Goal: Task Accomplishment & Management: Complete application form

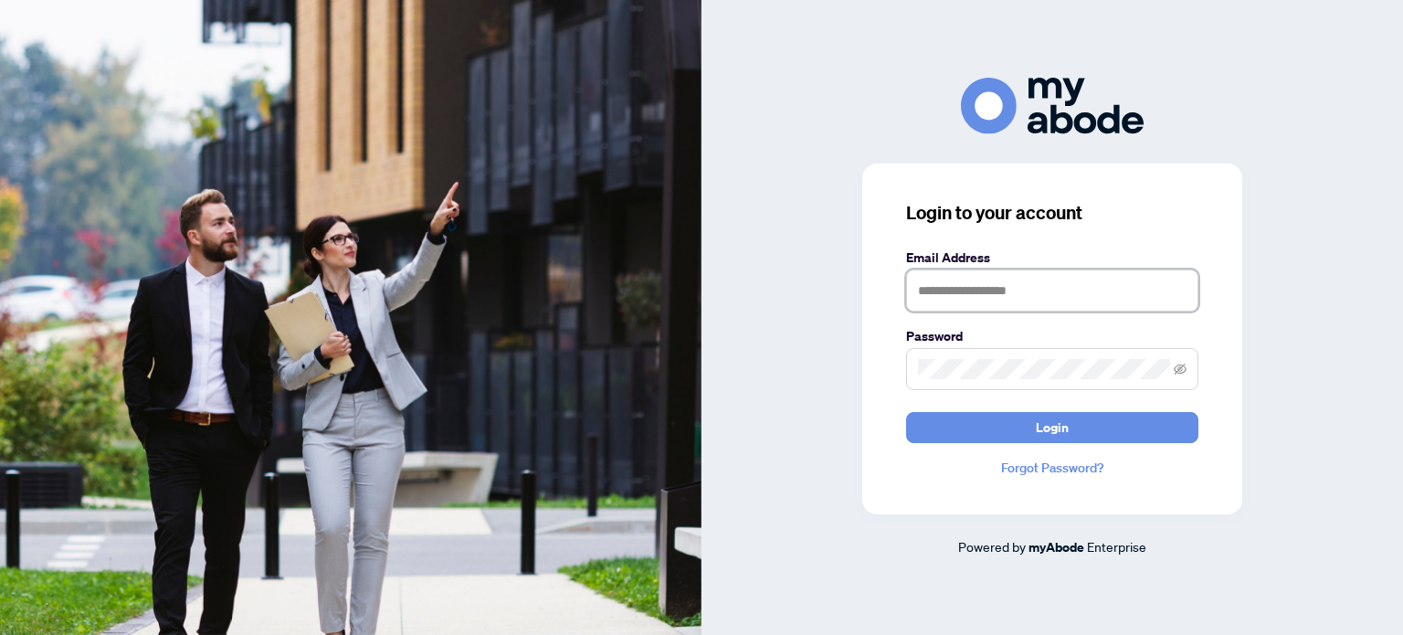
click at [986, 294] on input "text" at bounding box center [1052, 290] width 292 height 42
type input "**********"
click at [906, 412] on button "Login" at bounding box center [1052, 427] width 292 height 31
click at [1183, 370] on icon "eye-invisible" at bounding box center [1180, 369] width 13 height 13
click at [906, 412] on button "Login" at bounding box center [1052, 427] width 292 height 31
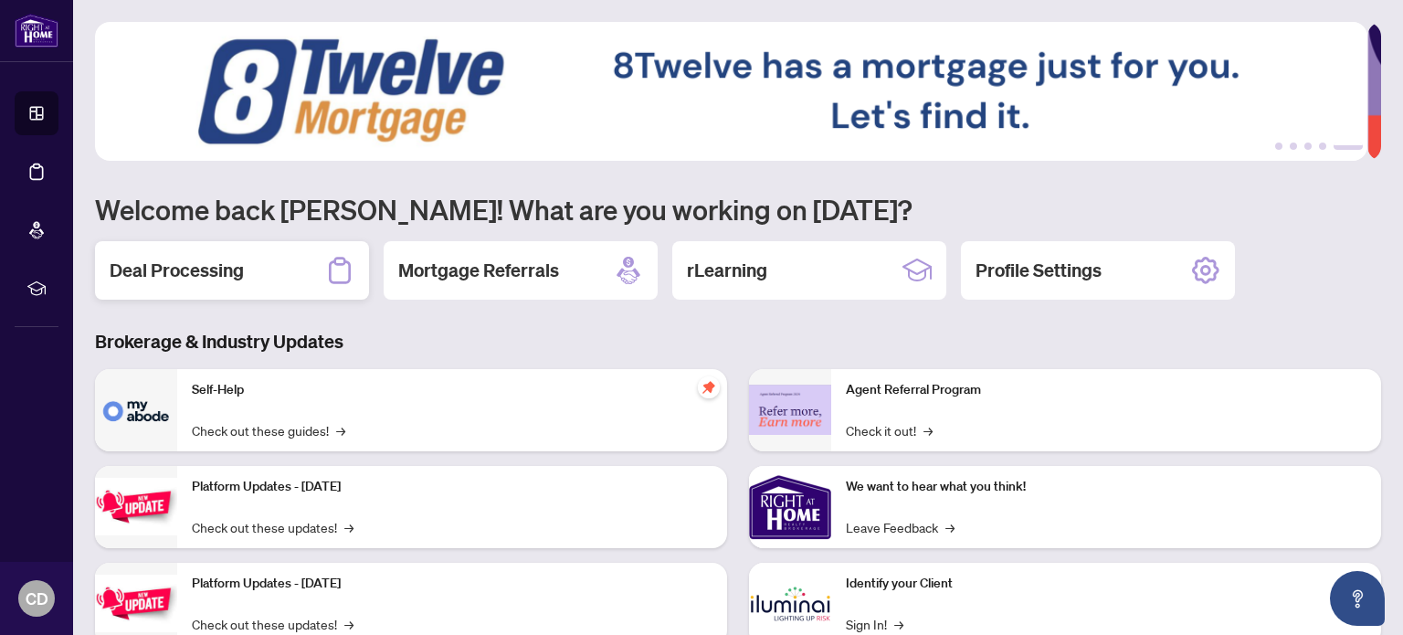
click at [171, 268] on h2 "Deal Processing" at bounding box center [177, 271] width 134 height 26
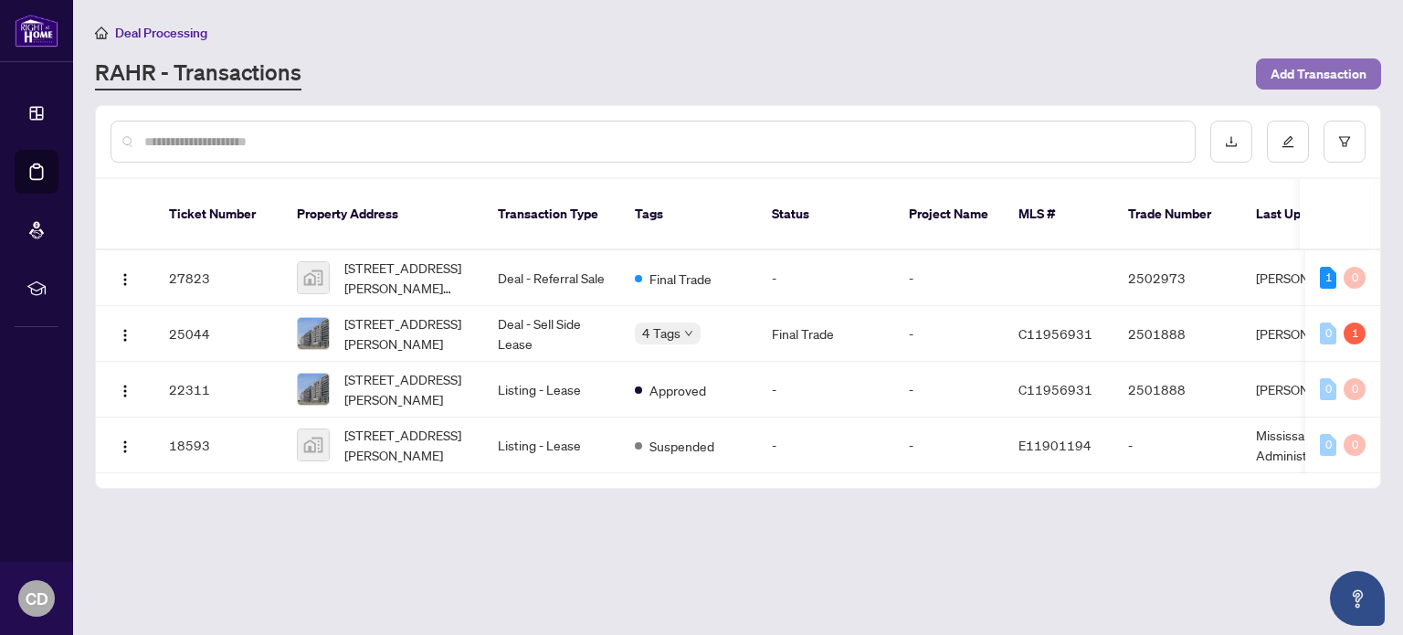
click at [1312, 77] on span "Add Transaction" at bounding box center [1319, 73] width 96 height 29
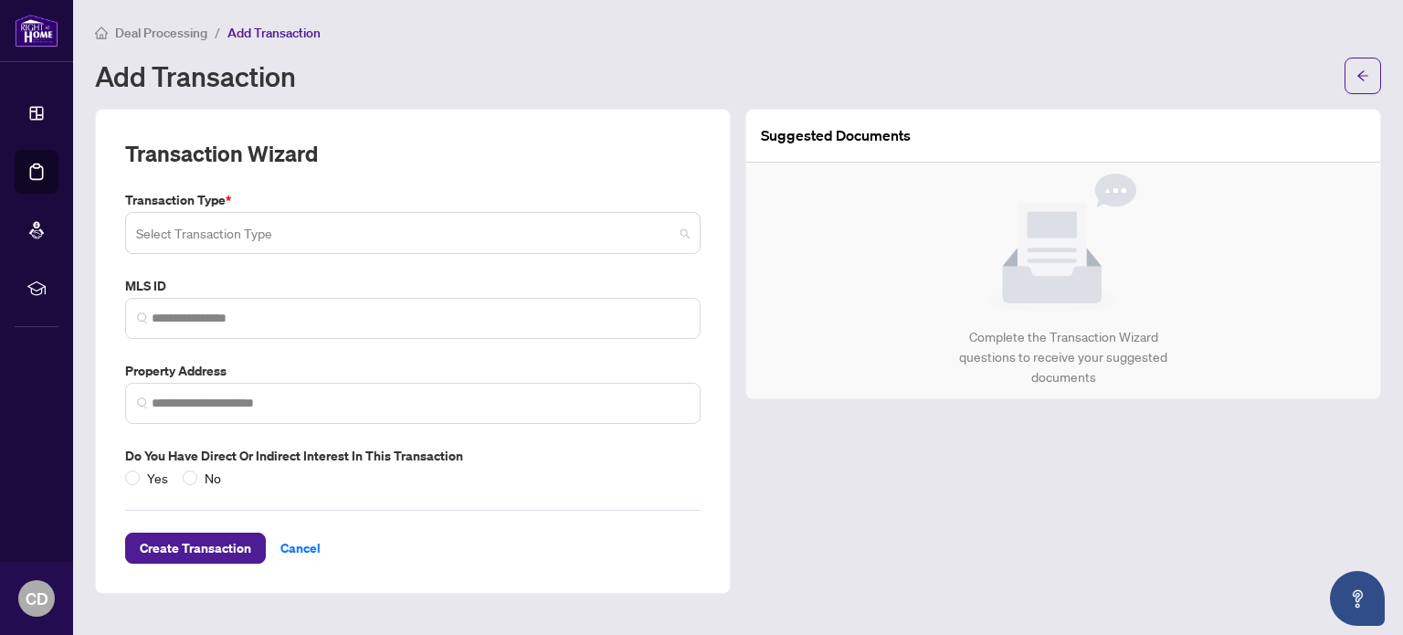
click at [690, 235] on span at bounding box center [413, 233] width 554 height 35
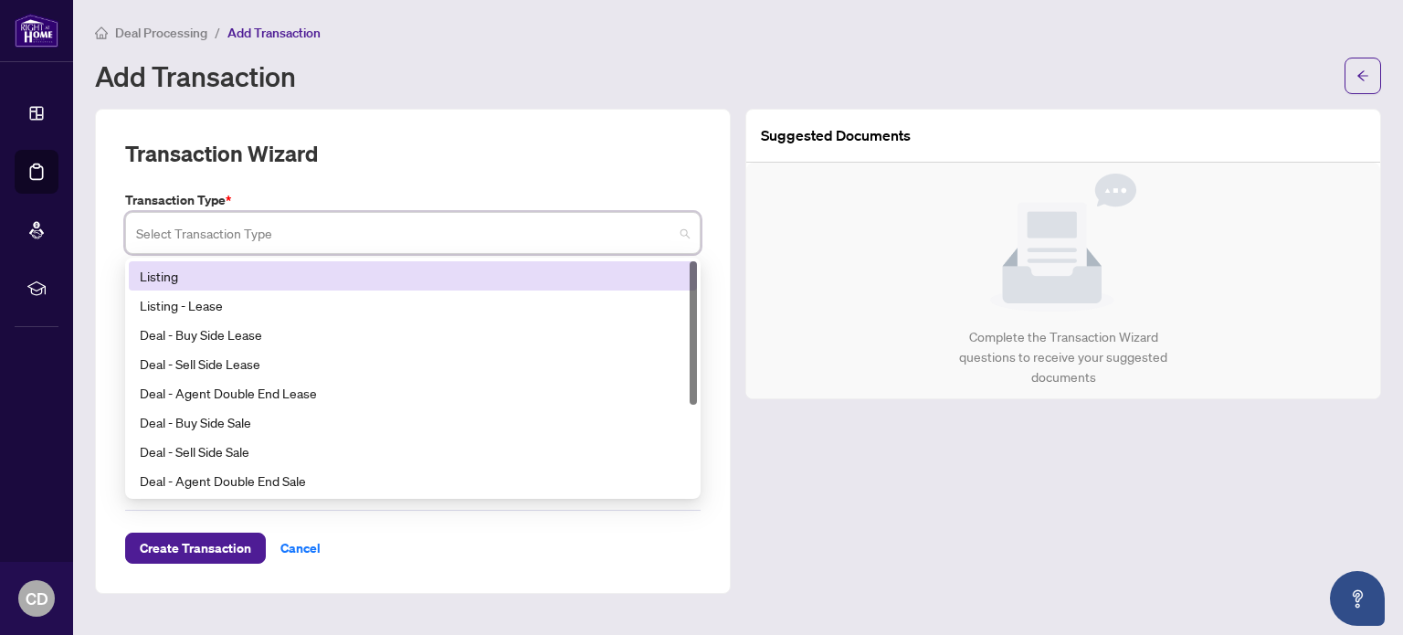
click at [359, 283] on div "Listing" at bounding box center [413, 276] width 546 height 20
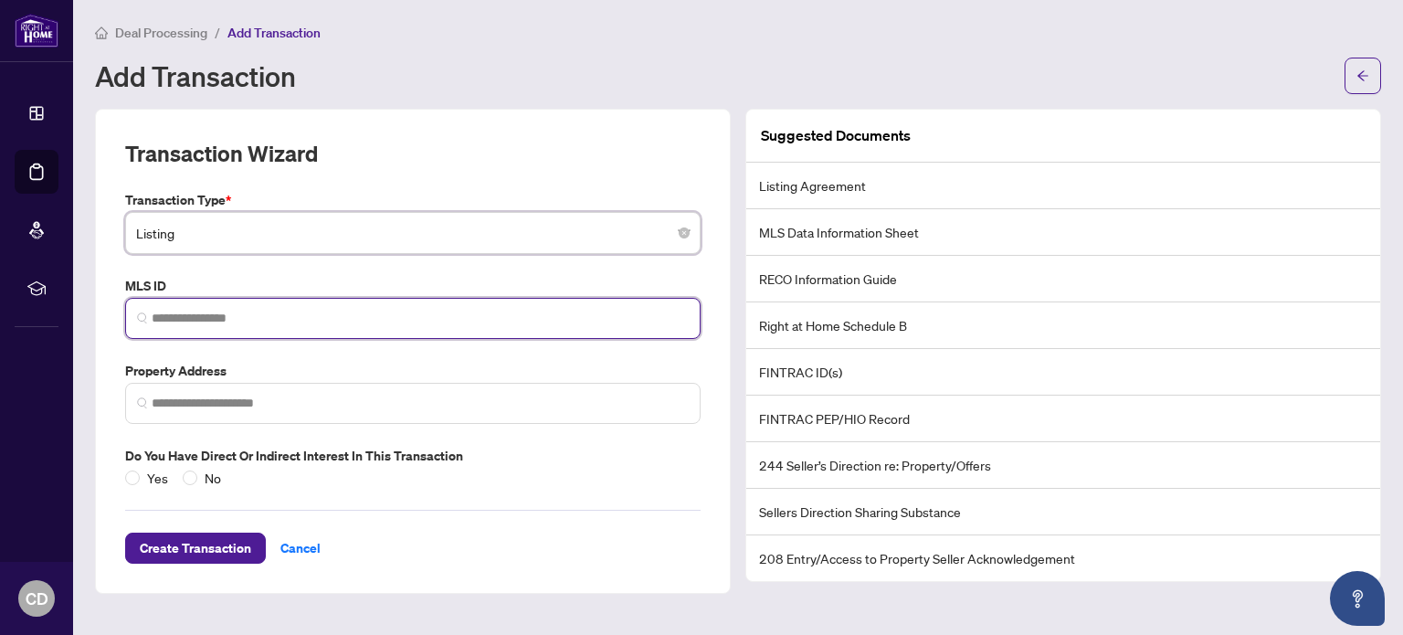
click at [256, 322] on input "search" at bounding box center [420, 318] width 537 height 19
click at [194, 321] on input "********" at bounding box center [420, 318] width 537 height 19
type input "*********"
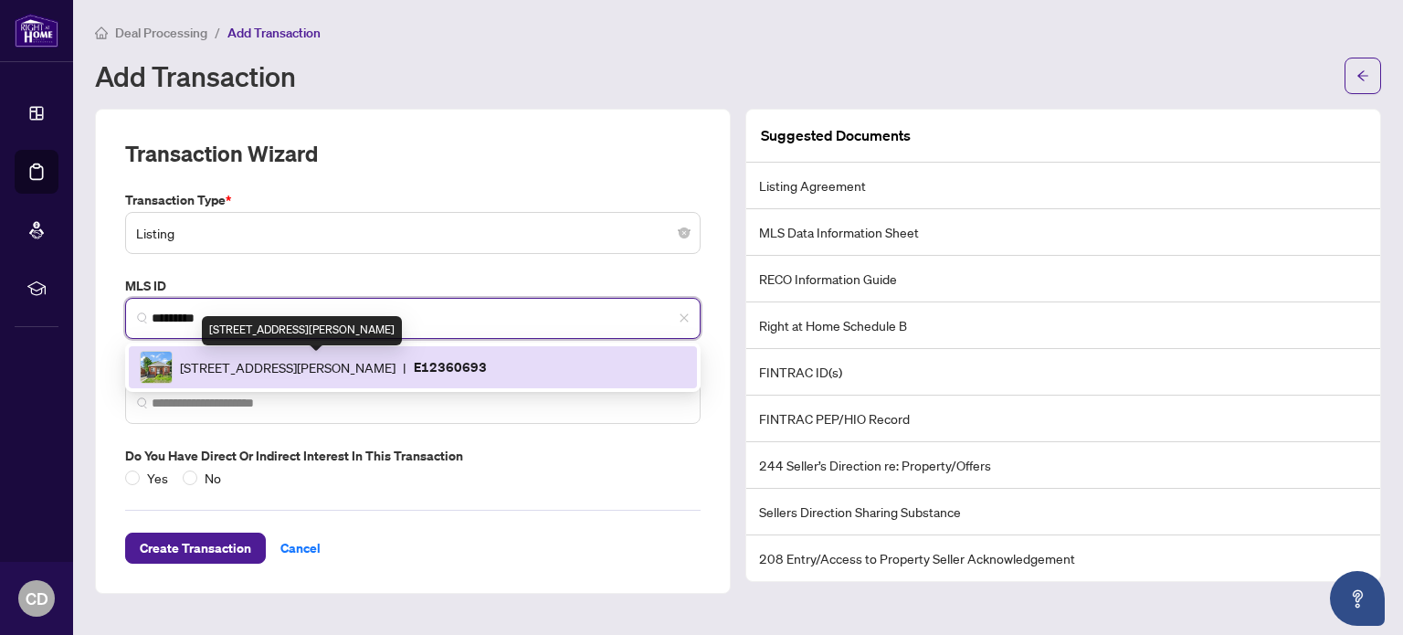
click at [275, 371] on span "390 Jarvis St, Oshawa, Ontario L1G 5L2, Canada" at bounding box center [288, 367] width 216 height 20
type input "**********"
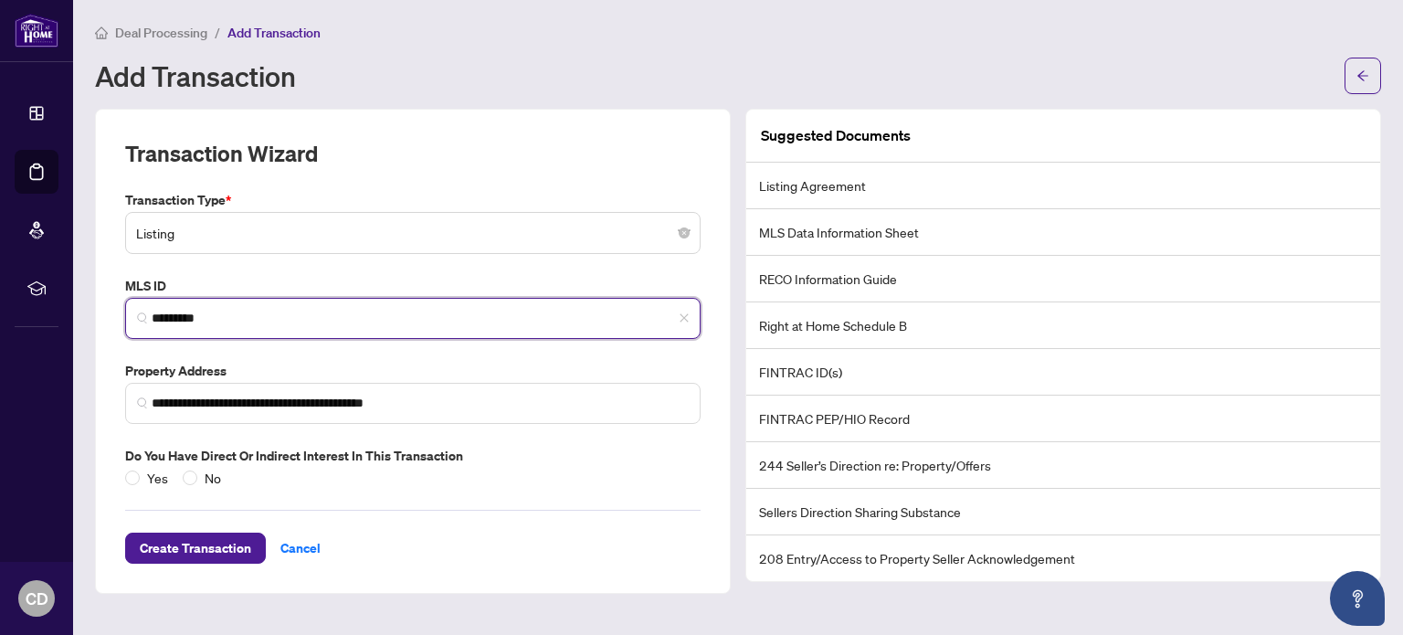
type input "*********"
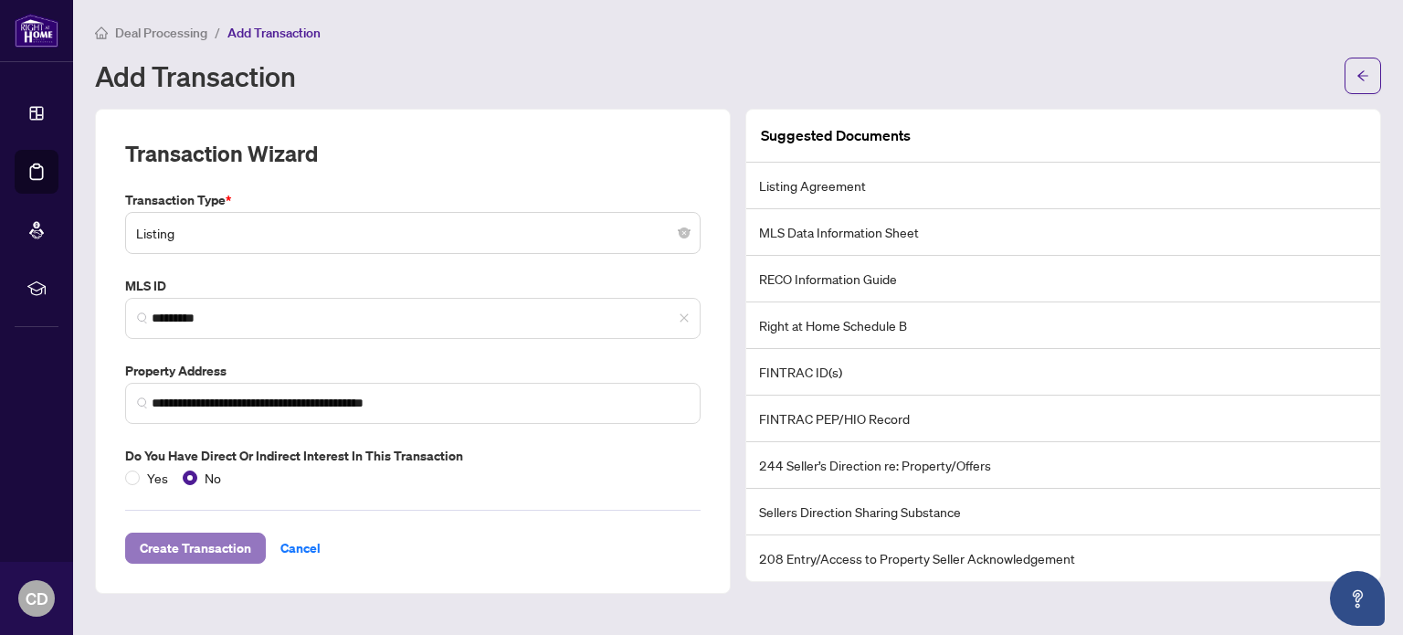
click at [204, 549] on span "Create Transaction" at bounding box center [195, 548] width 111 height 29
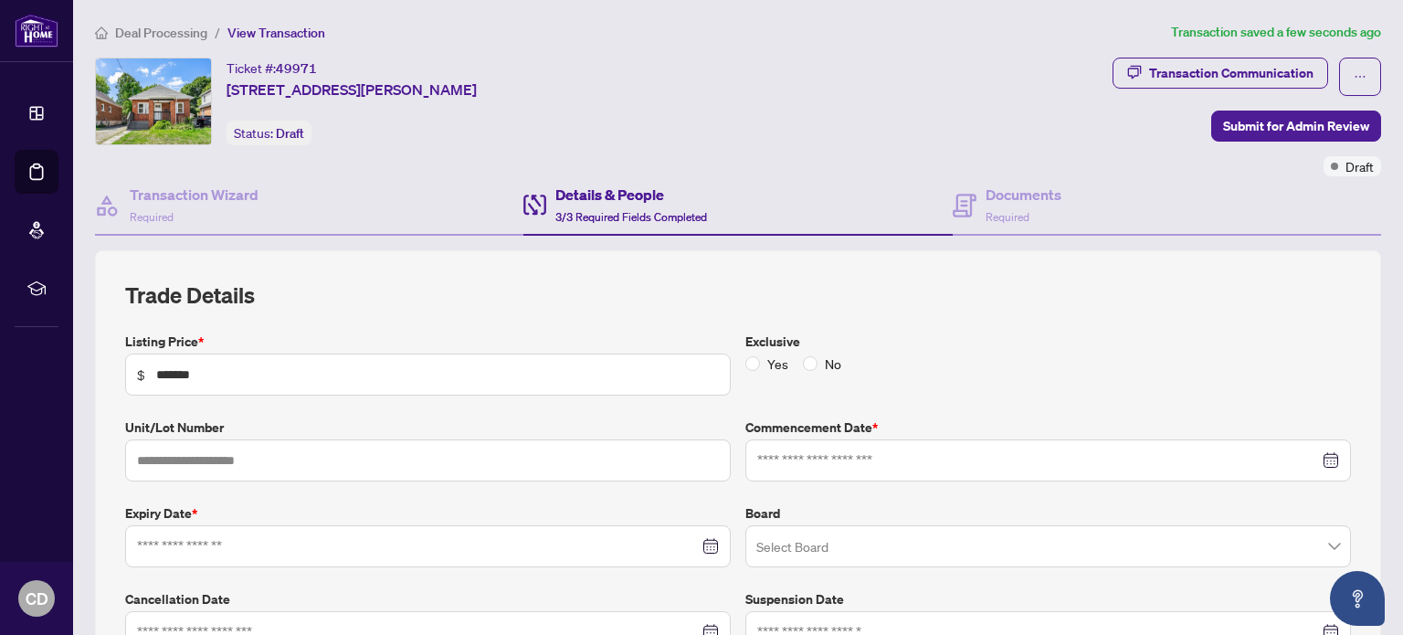
type input "**********"
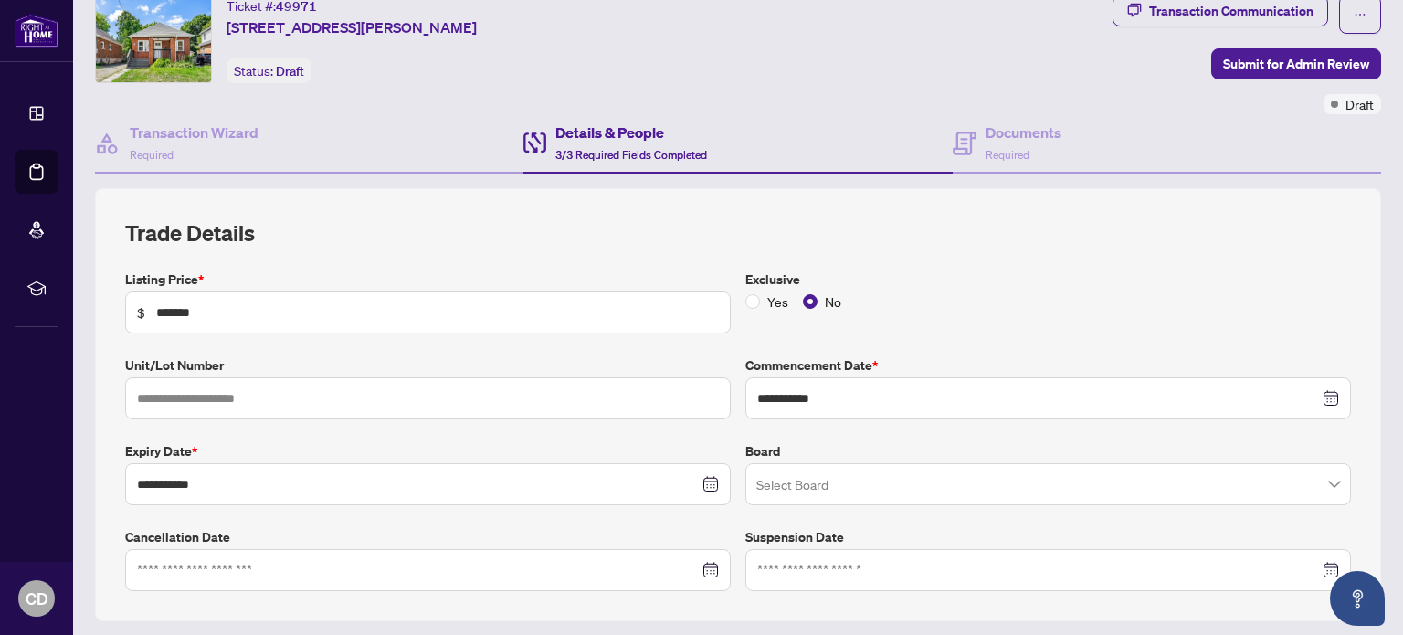
scroll to position [91, 0]
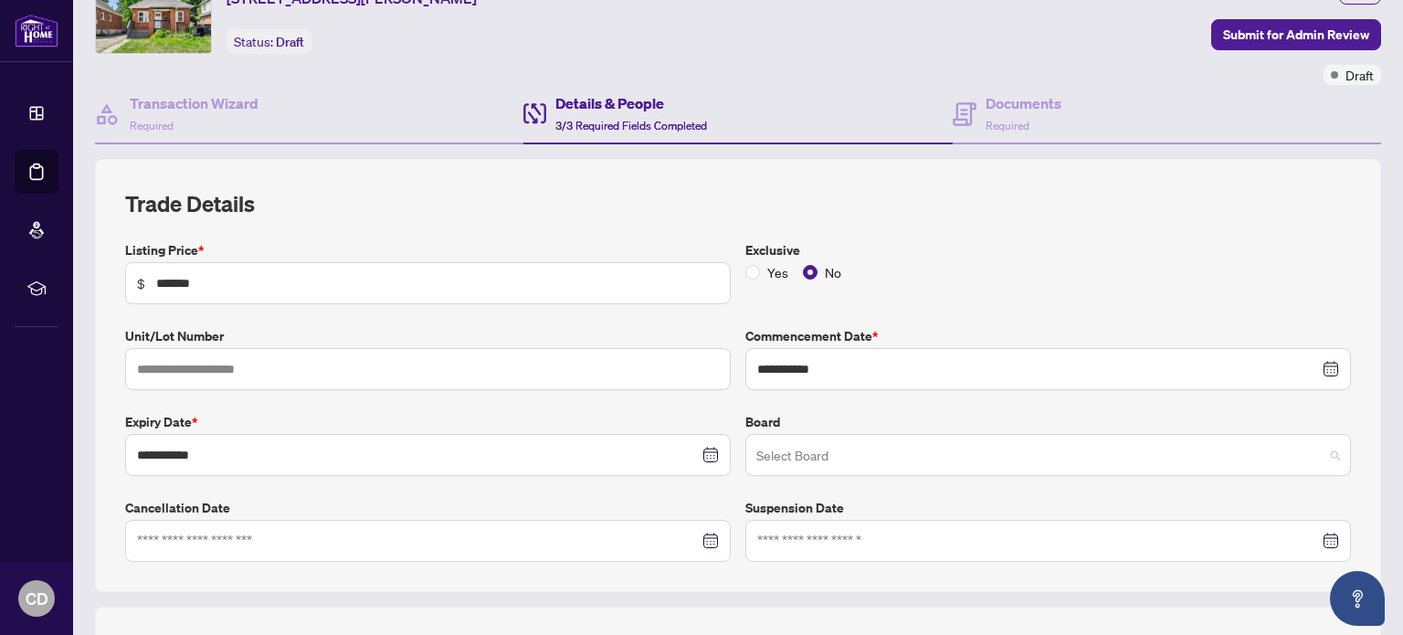
click at [1319, 451] on span at bounding box center [1048, 455] width 584 height 35
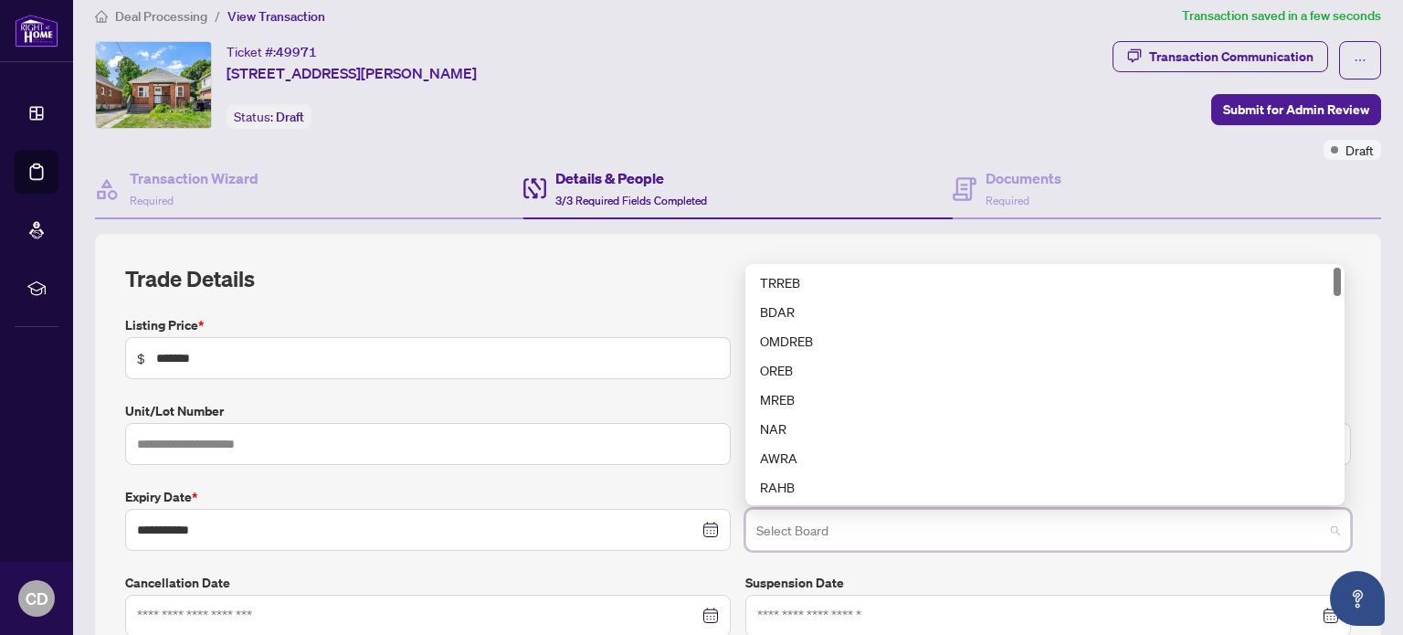
scroll to position [0, 0]
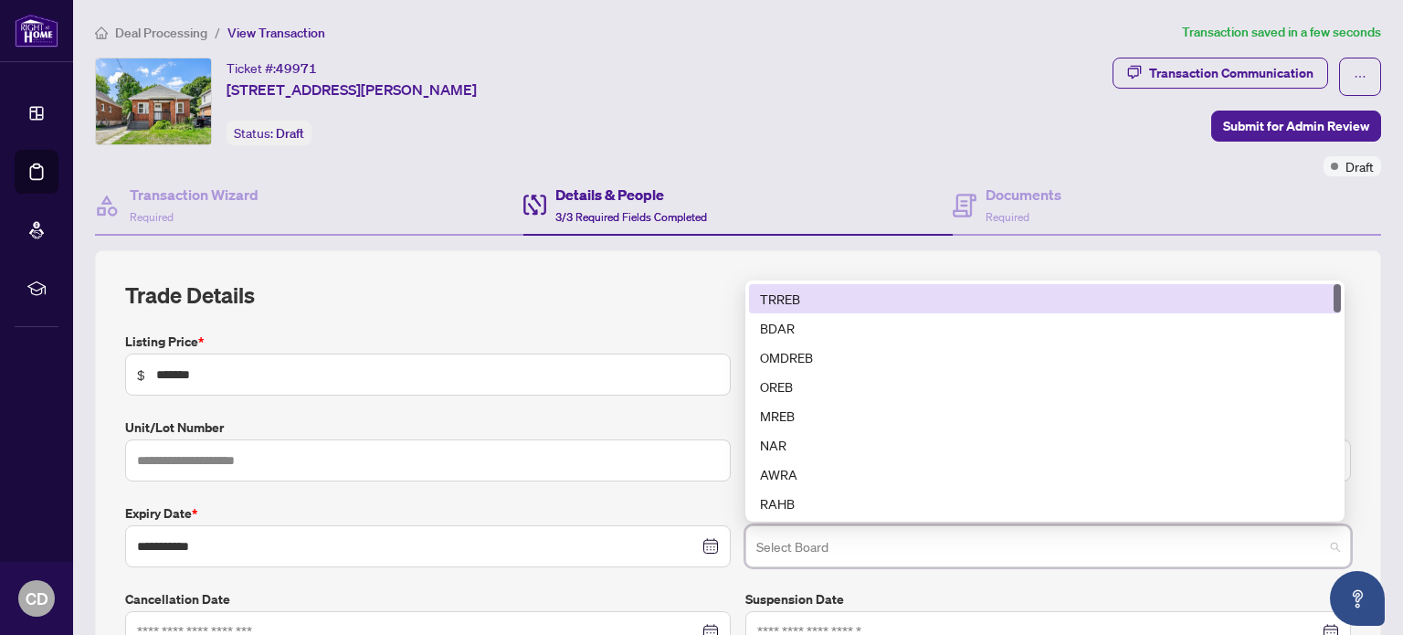
click at [850, 295] on div "TRREB" at bounding box center [1045, 299] width 570 height 20
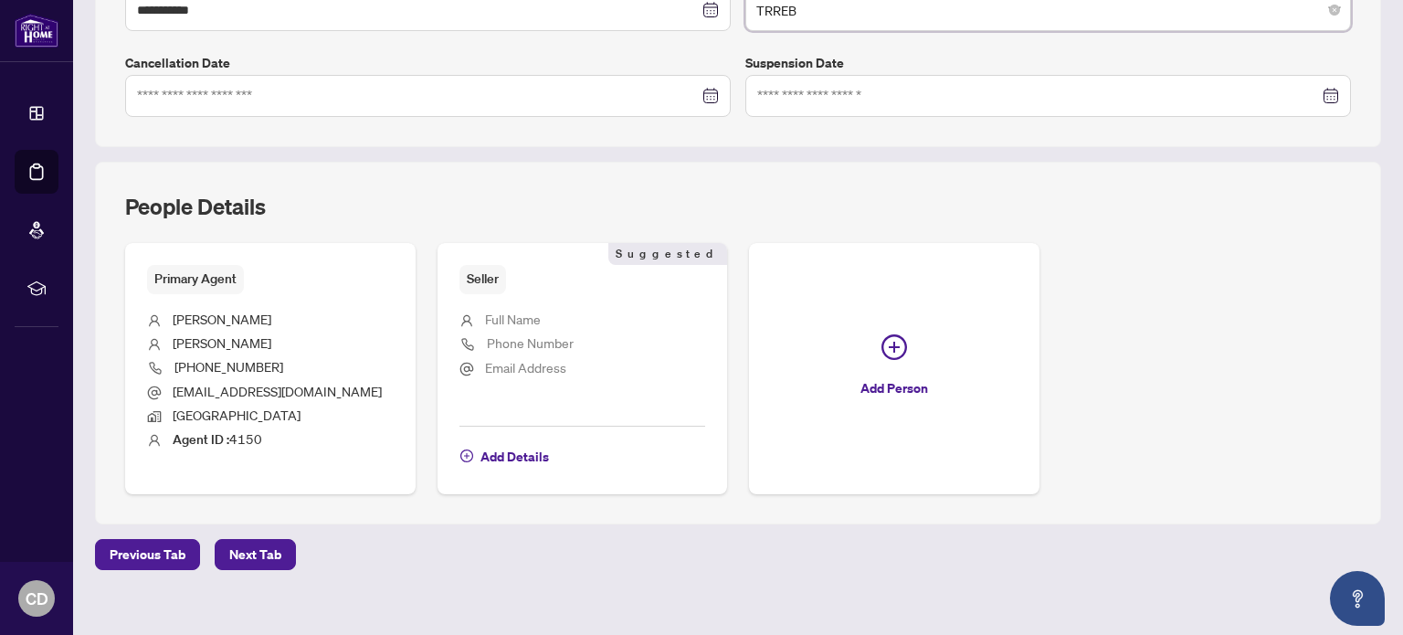
scroll to position [548, 0]
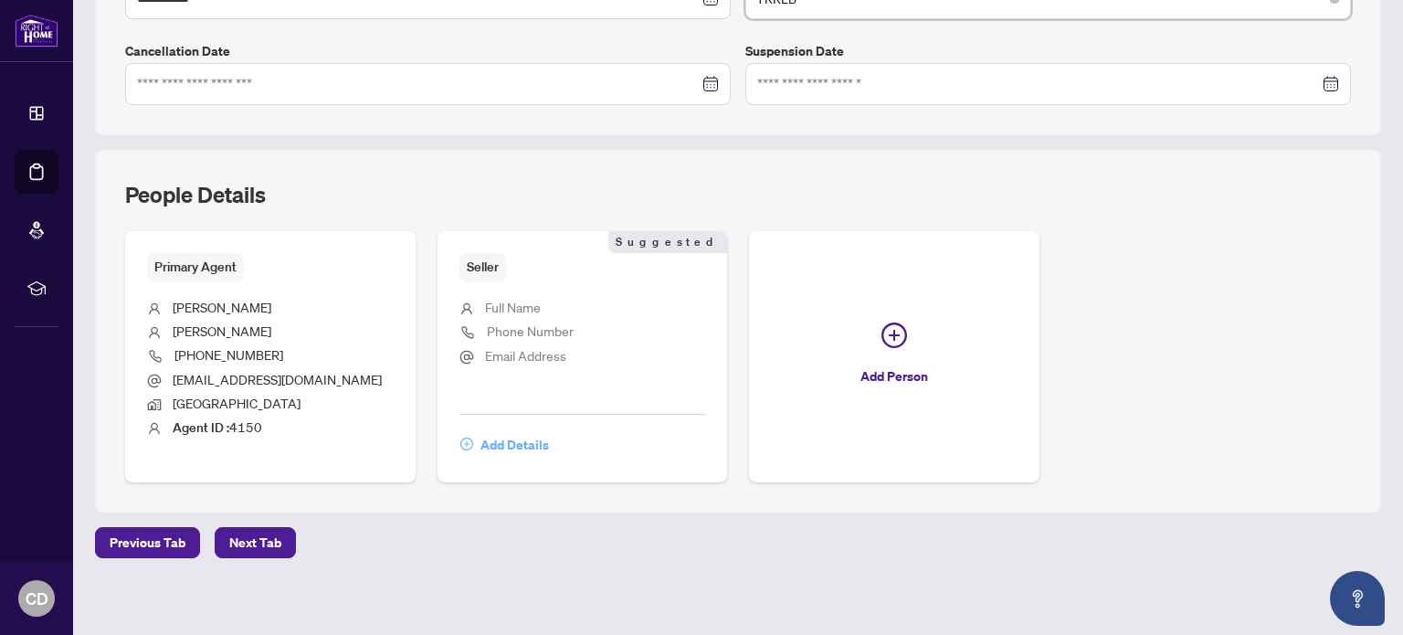
click at [481, 438] on span "Add Details" at bounding box center [515, 444] width 69 height 29
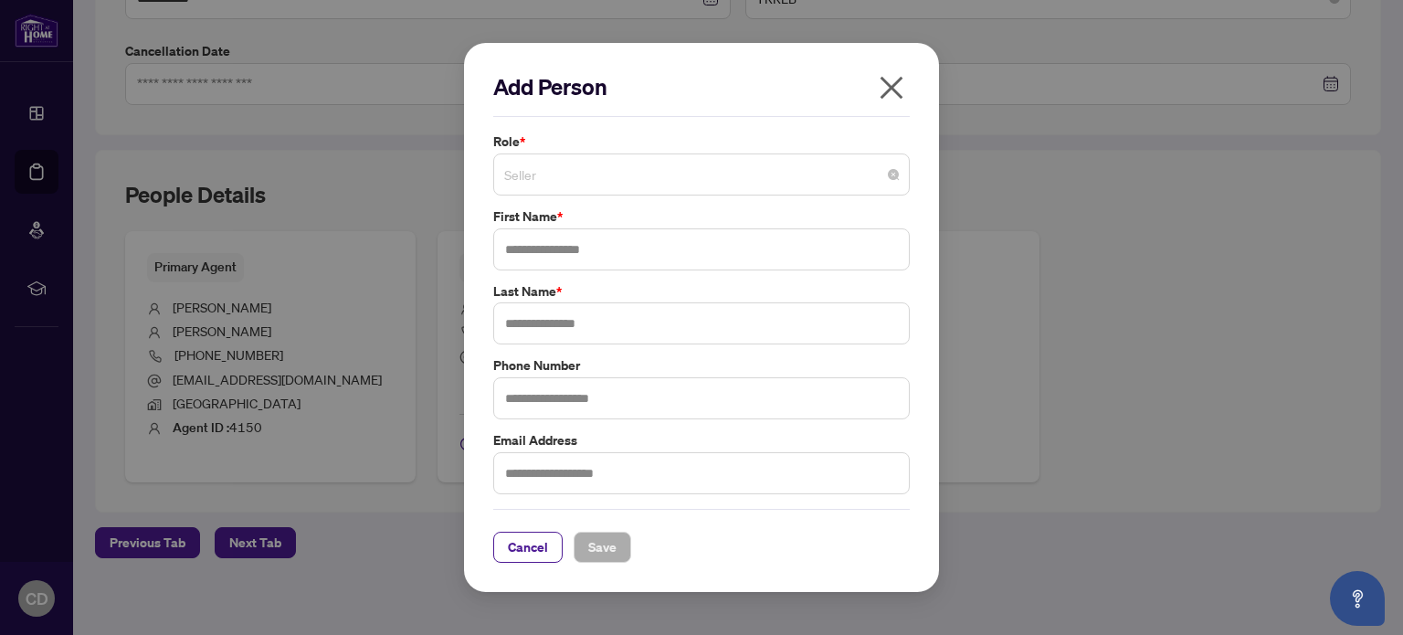
click at [867, 179] on span "Seller" at bounding box center [701, 174] width 395 height 35
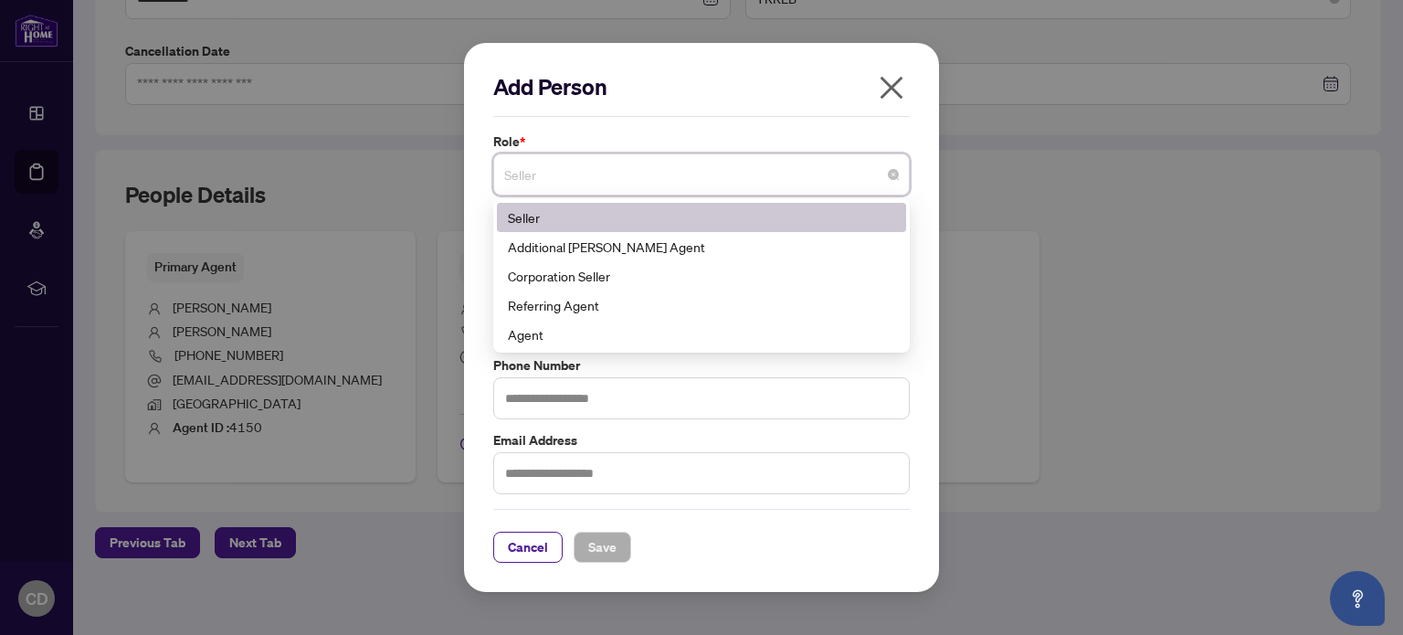
click at [697, 213] on div "Seller" at bounding box center [701, 217] width 387 height 20
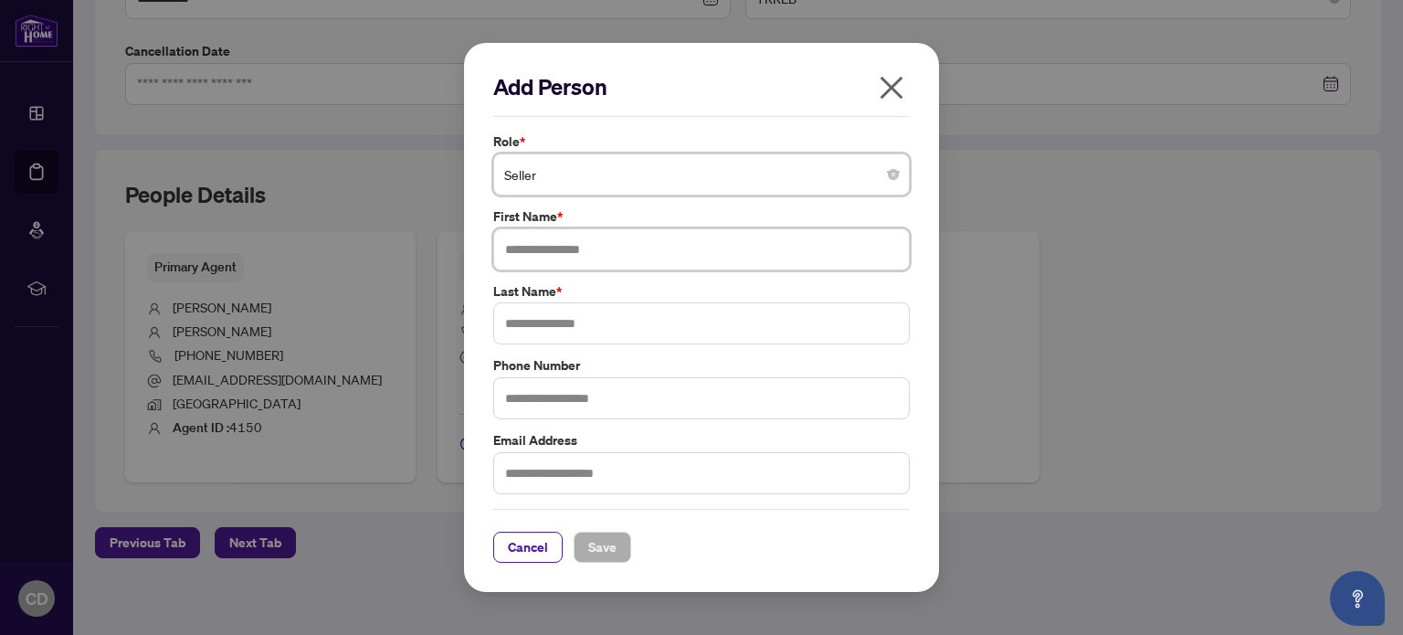
click at [693, 248] on input "text" at bounding box center [701, 249] width 417 height 42
type input "**********"
click at [587, 314] on input "text" at bounding box center [701, 323] width 417 height 42
type input "*******"
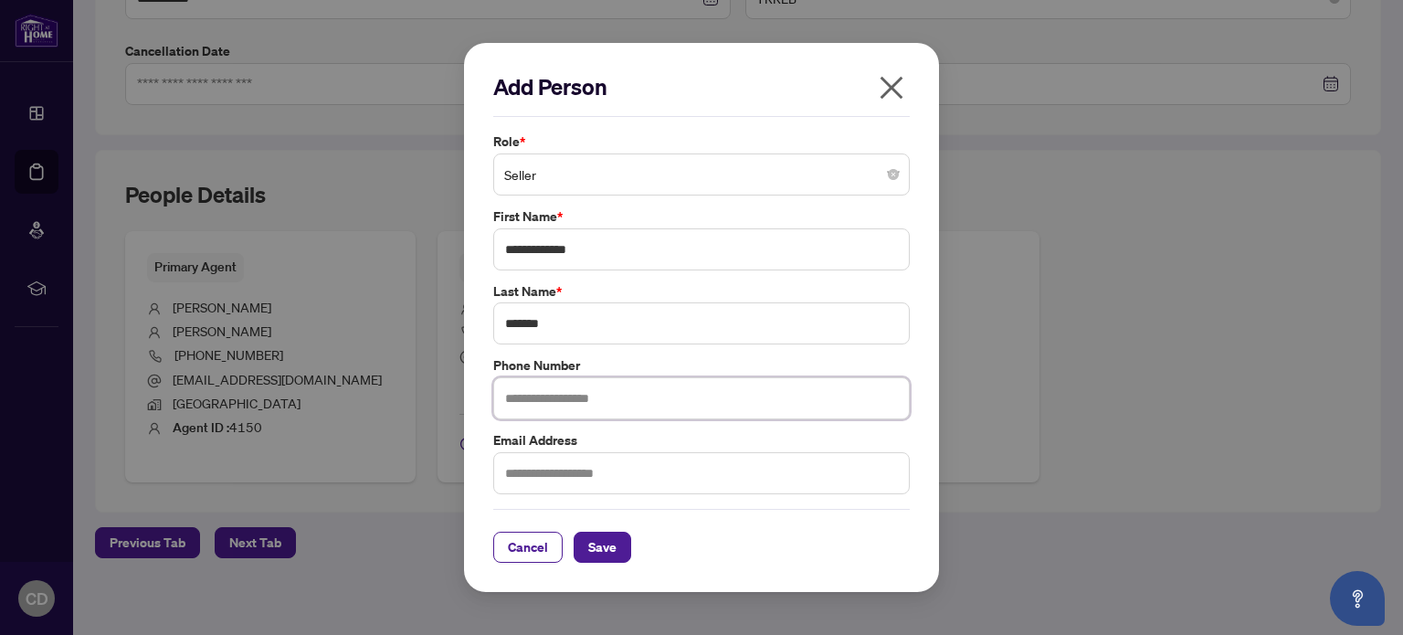
click at [566, 407] on input "text" at bounding box center [701, 398] width 417 height 42
type input "**********"
click at [534, 470] on input "text" at bounding box center [701, 473] width 417 height 42
type input "**********"
click at [616, 545] on button "Save" at bounding box center [603, 547] width 58 height 31
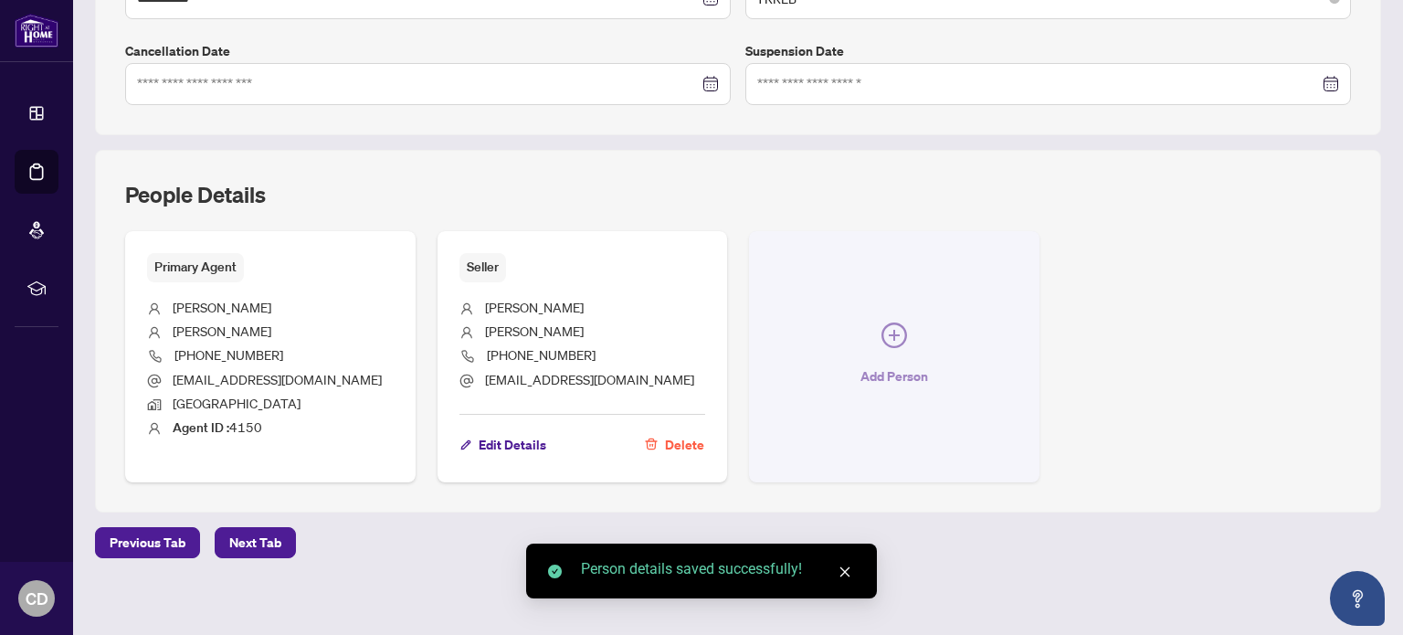
click at [888, 328] on icon "plus-circle" at bounding box center [895, 335] width 26 height 26
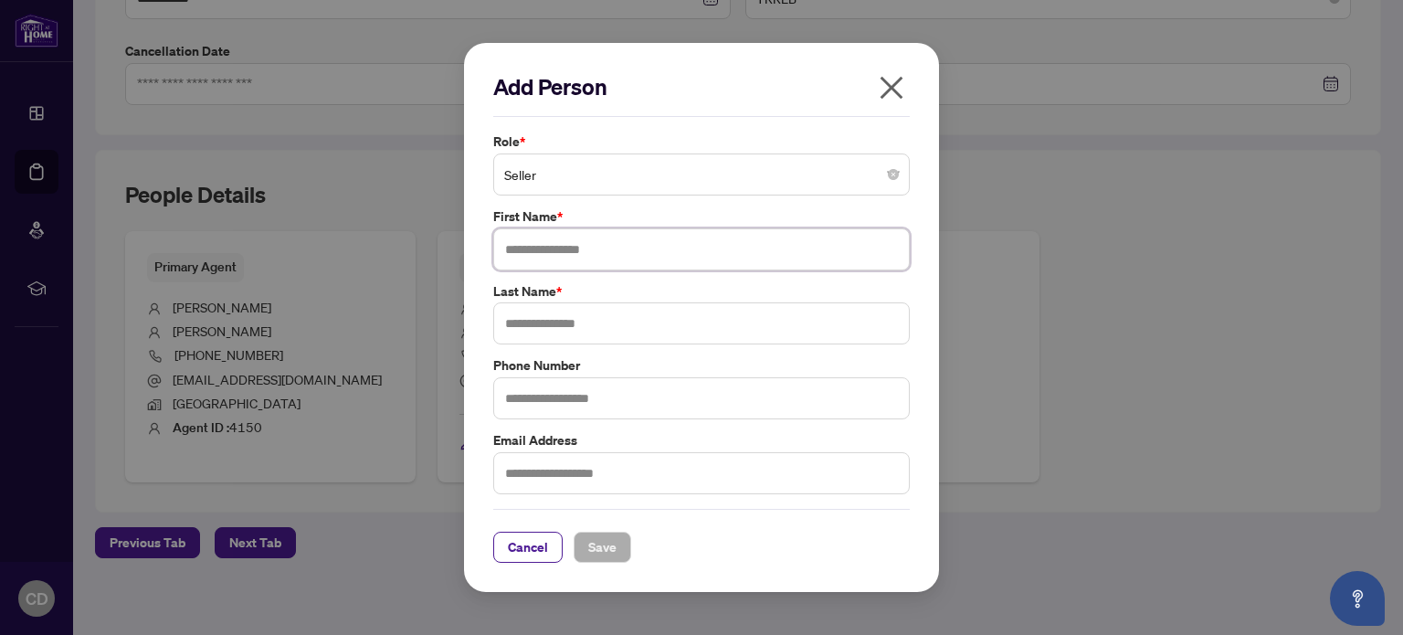
click at [645, 229] on input "text" at bounding box center [701, 249] width 417 height 42
type input "*********"
click at [592, 331] on input "text" at bounding box center [701, 323] width 417 height 42
type input "******"
click at [562, 455] on input "text" at bounding box center [701, 473] width 417 height 42
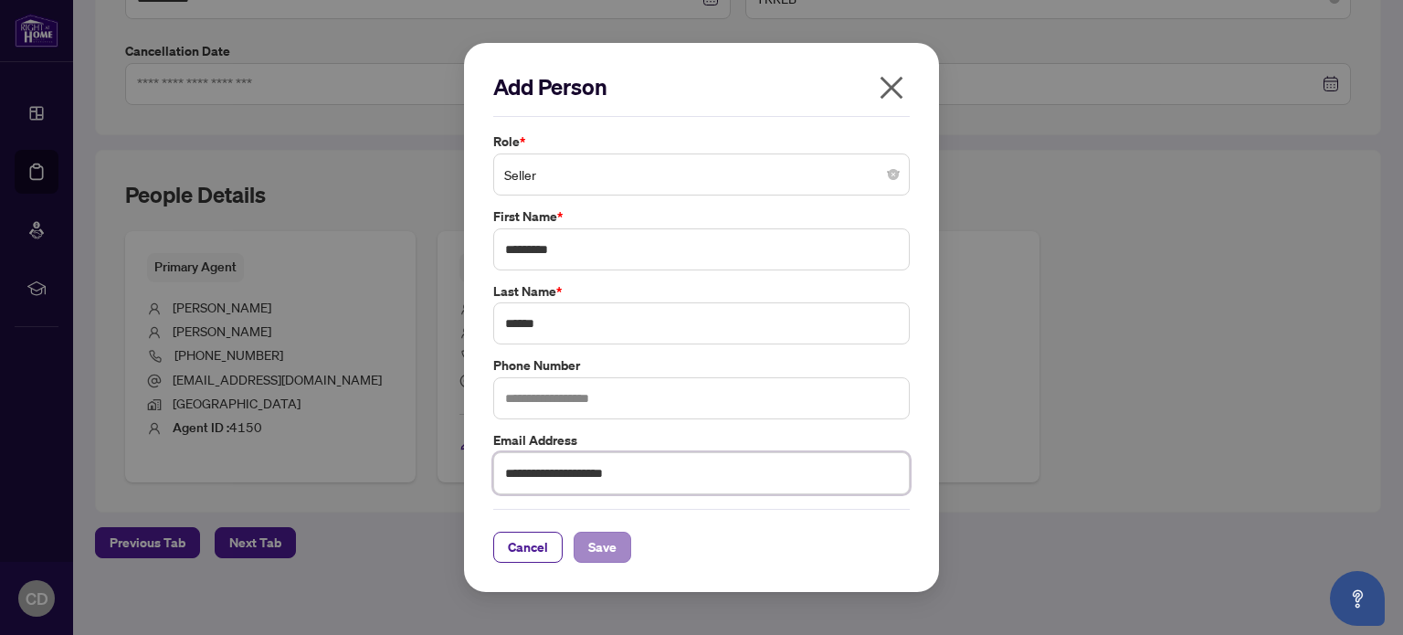
type input "**********"
click at [606, 555] on span "Save" at bounding box center [602, 547] width 28 height 29
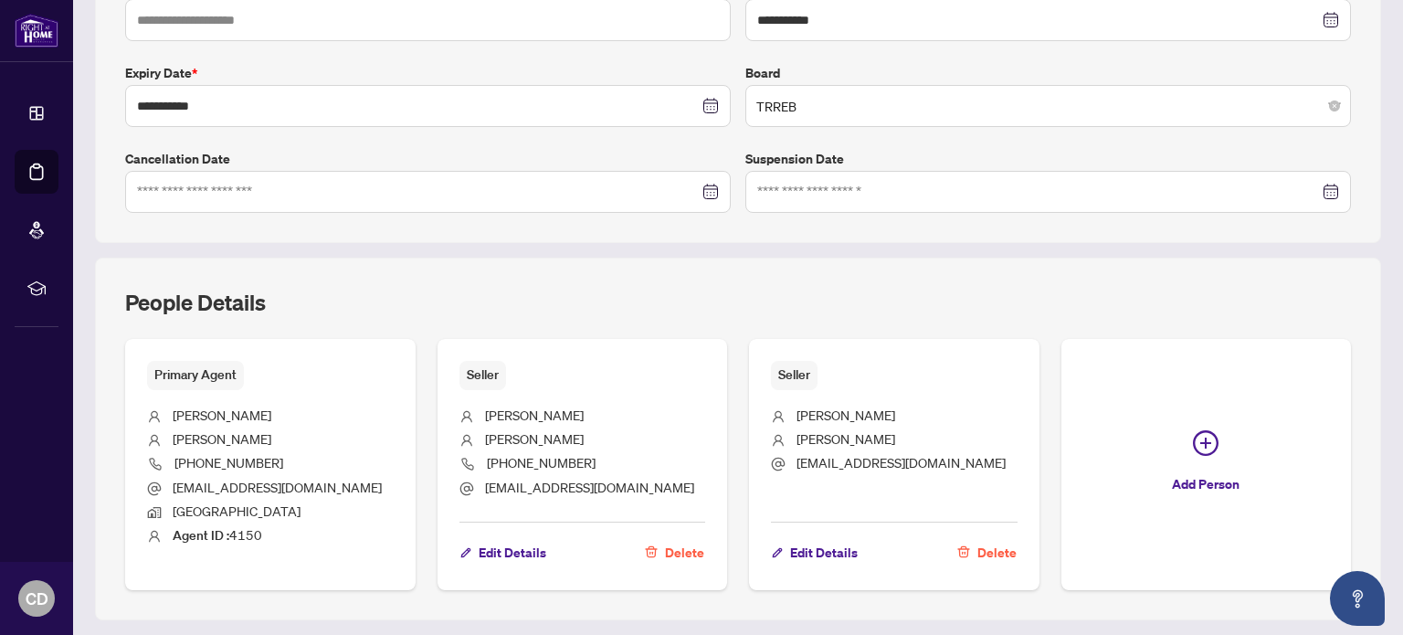
scroll to position [552, 0]
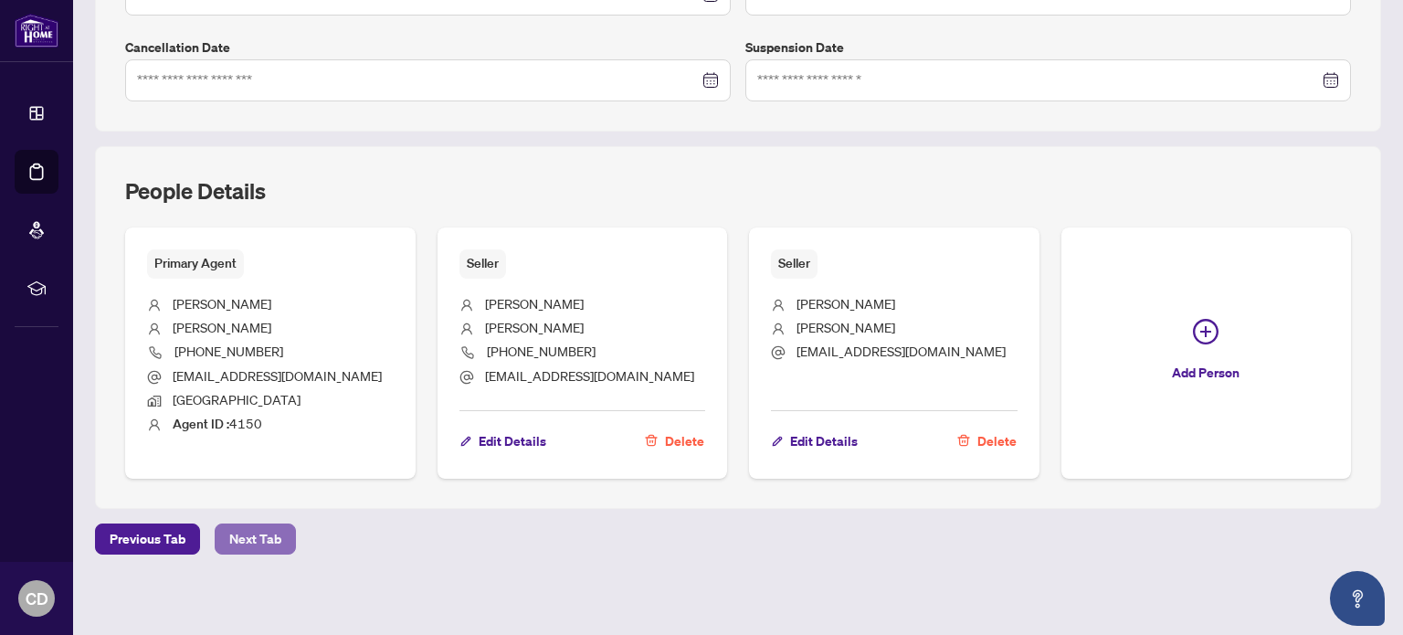
click at [241, 544] on span "Next Tab" at bounding box center [255, 538] width 52 height 29
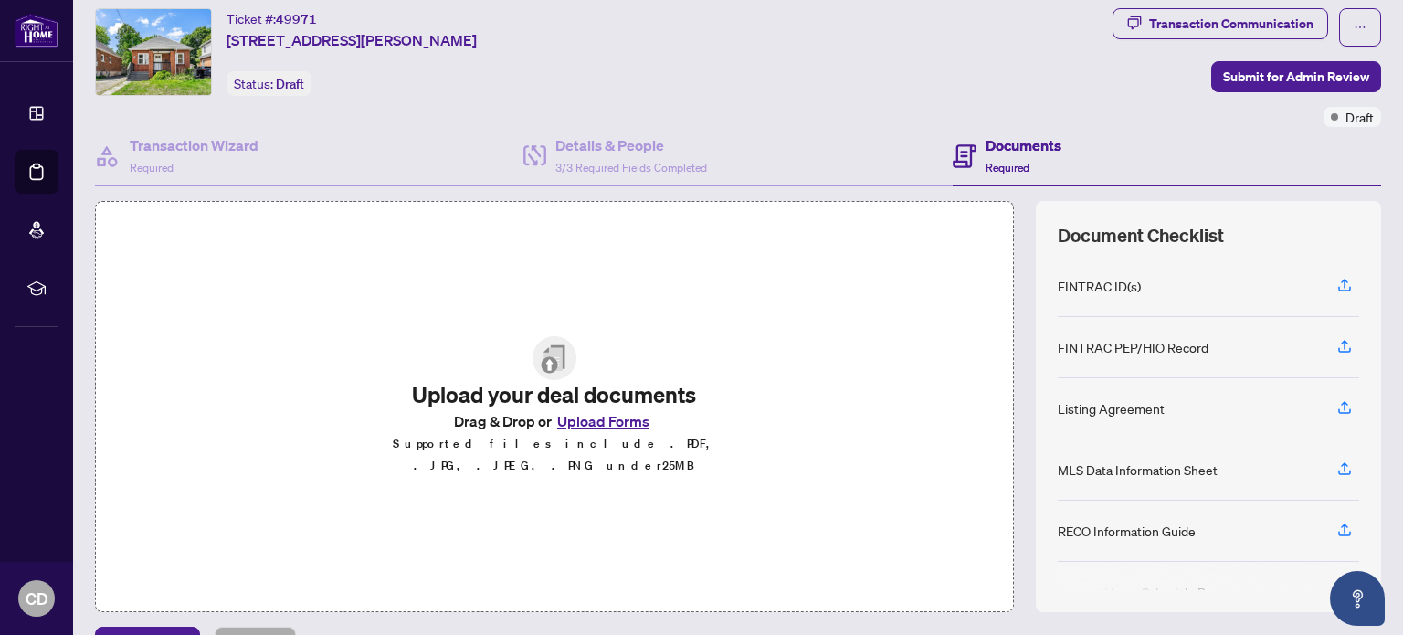
scroll to position [91, 0]
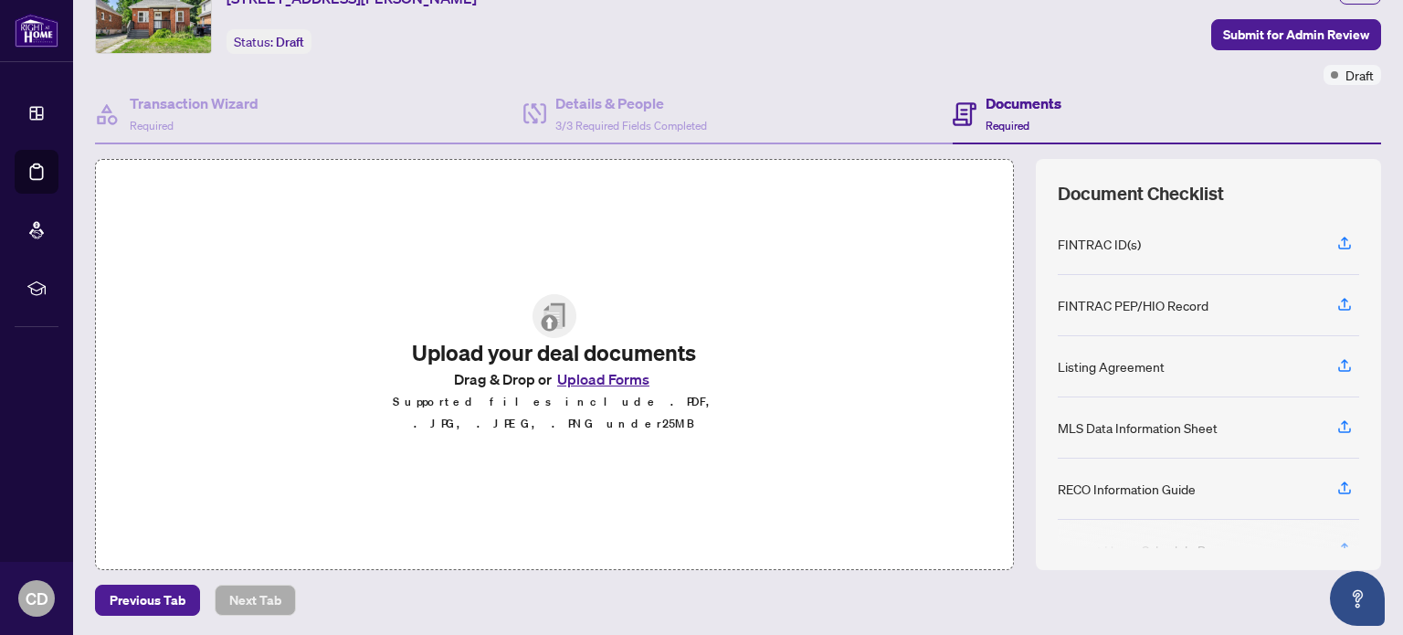
click at [598, 387] on button "Upload Forms" at bounding box center [603, 379] width 103 height 24
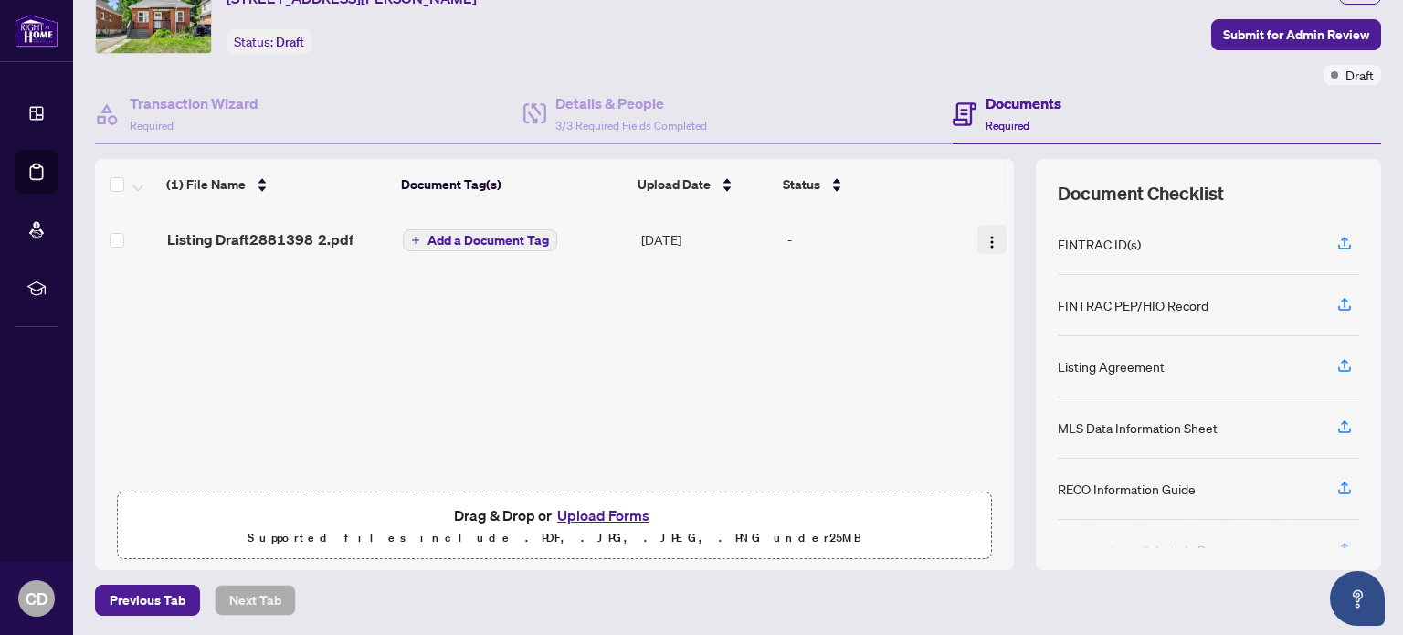
click at [985, 239] on img "button" at bounding box center [992, 242] width 15 height 15
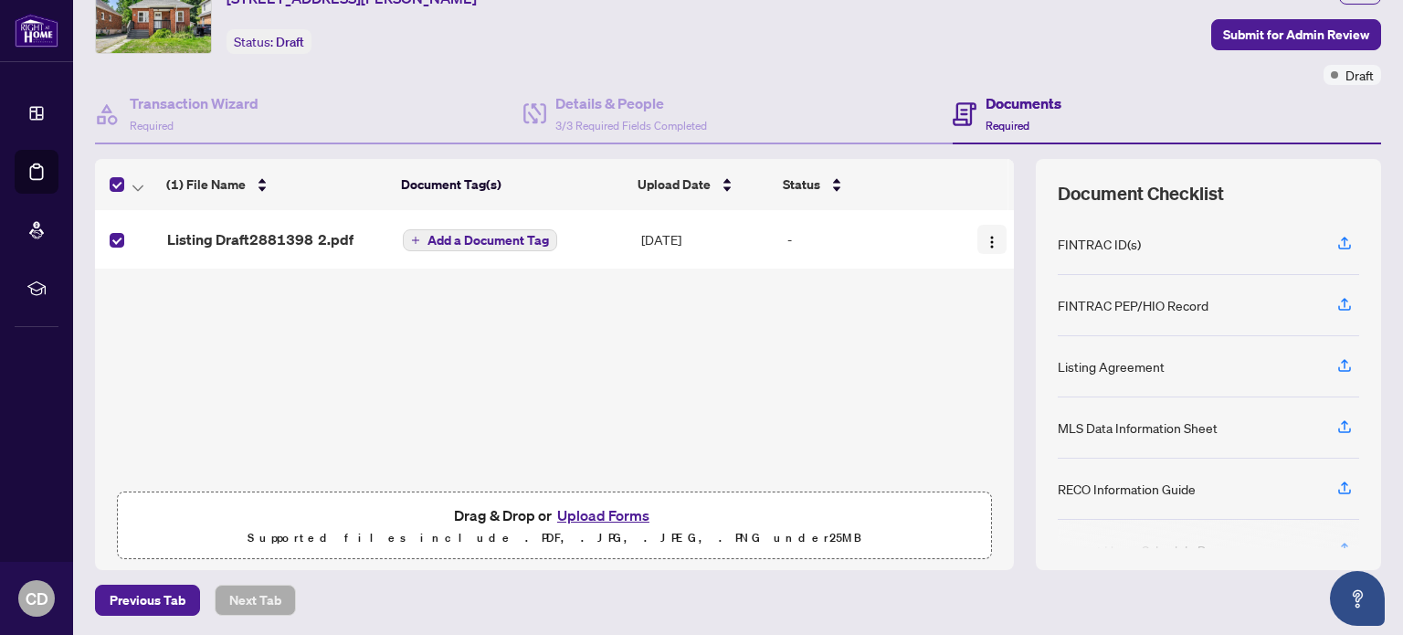
click at [985, 239] on img "button" at bounding box center [992, 242] width 15 height 15
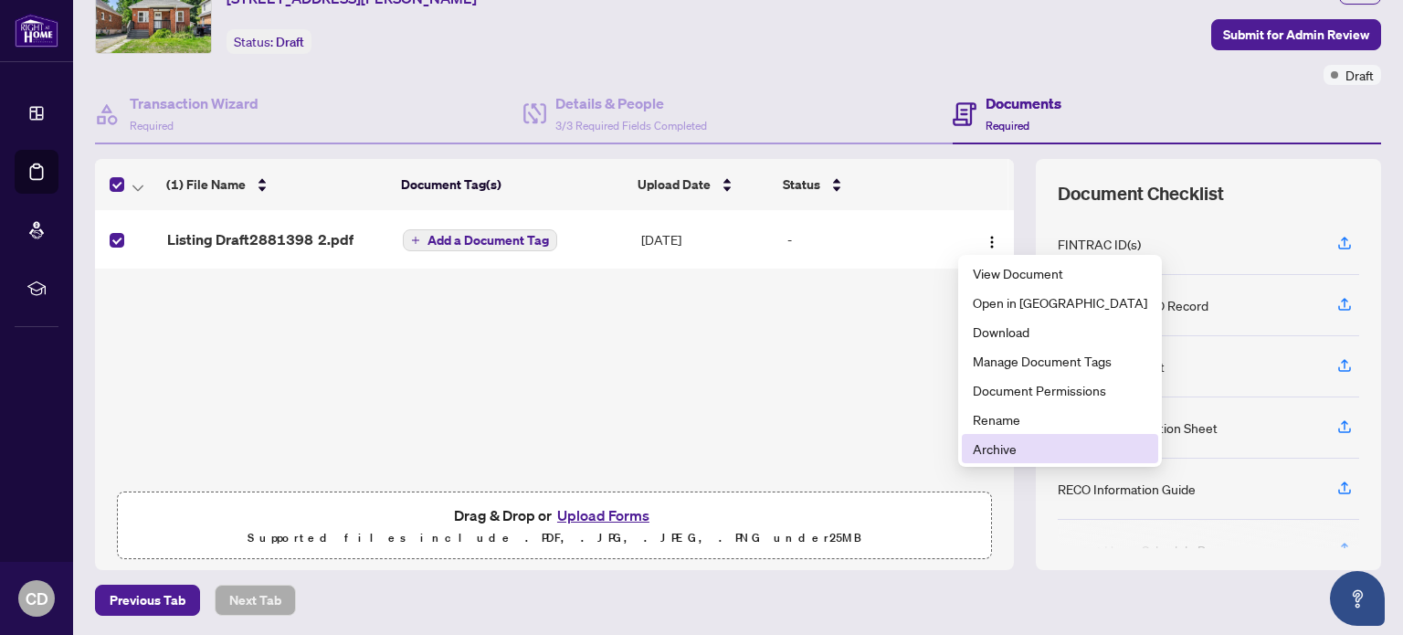
click at [1009, 451] on span "Archive" at bounding box center [1060, 448] width 174 height 20
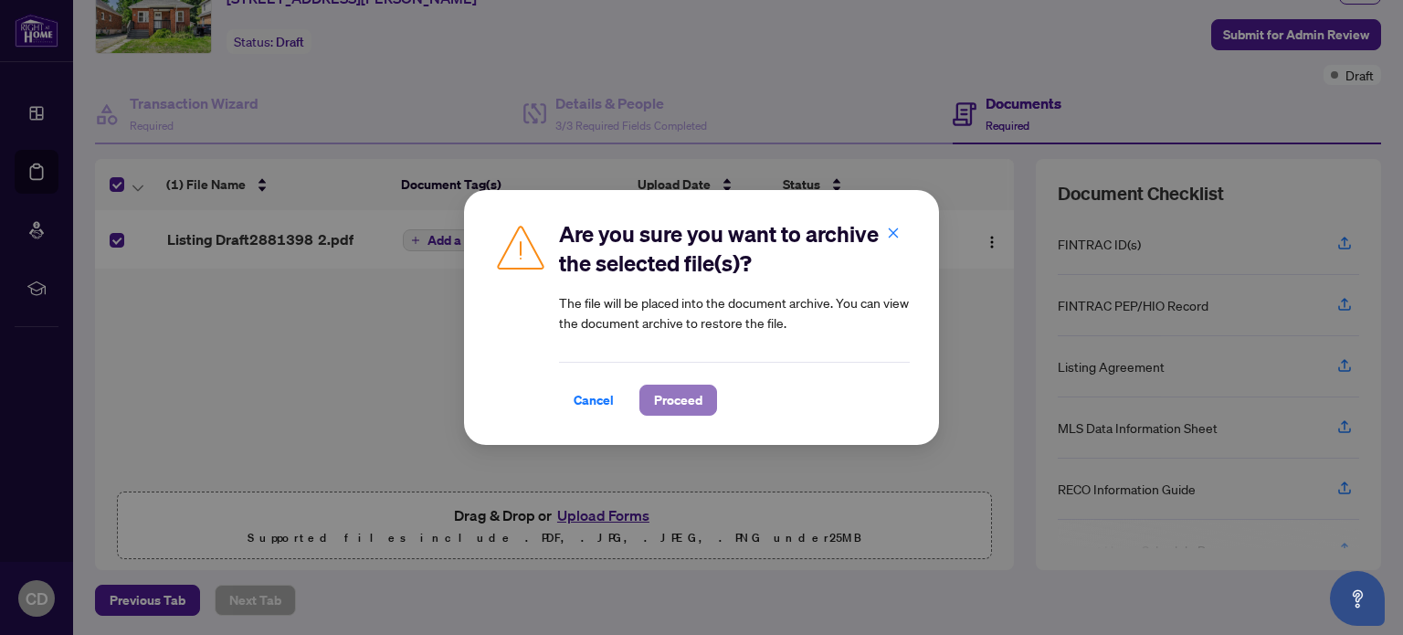
click at [684, 406] on span "Proceed" at bounding box center [678, 400] width 48 height 29
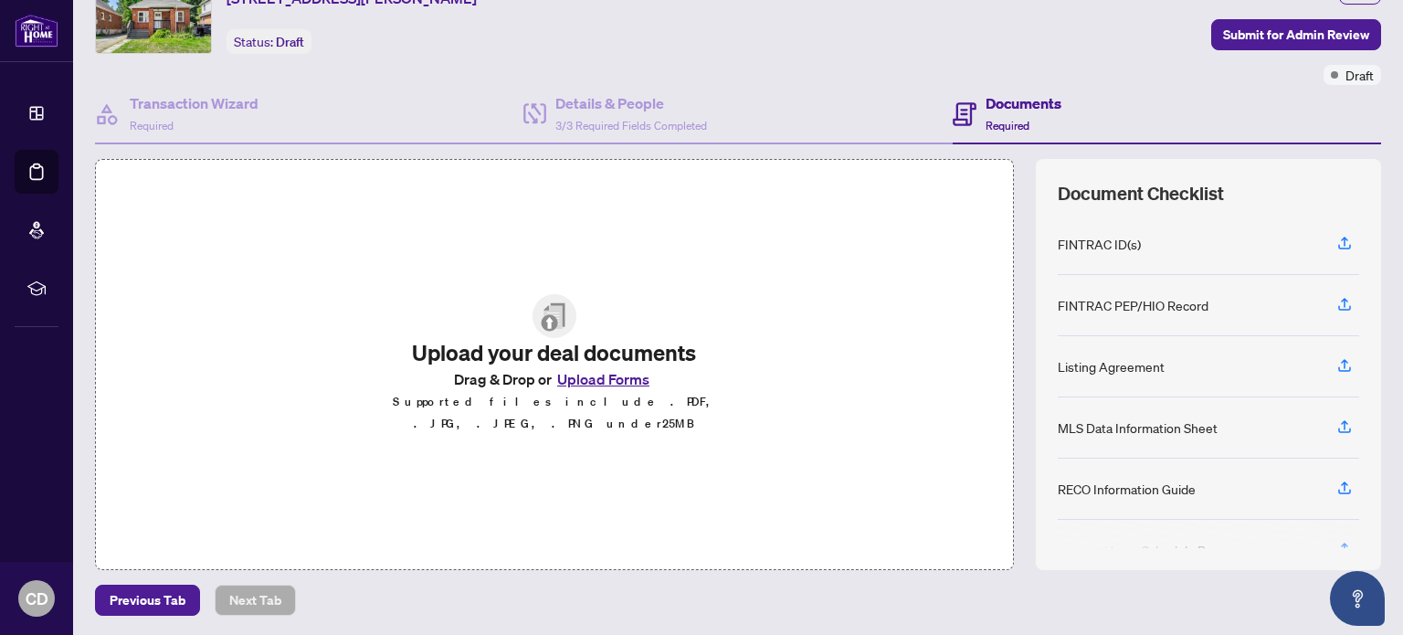
click at [621, 384] on button "Upload Forms" at bounding box center [603, 379] width 103 height 24
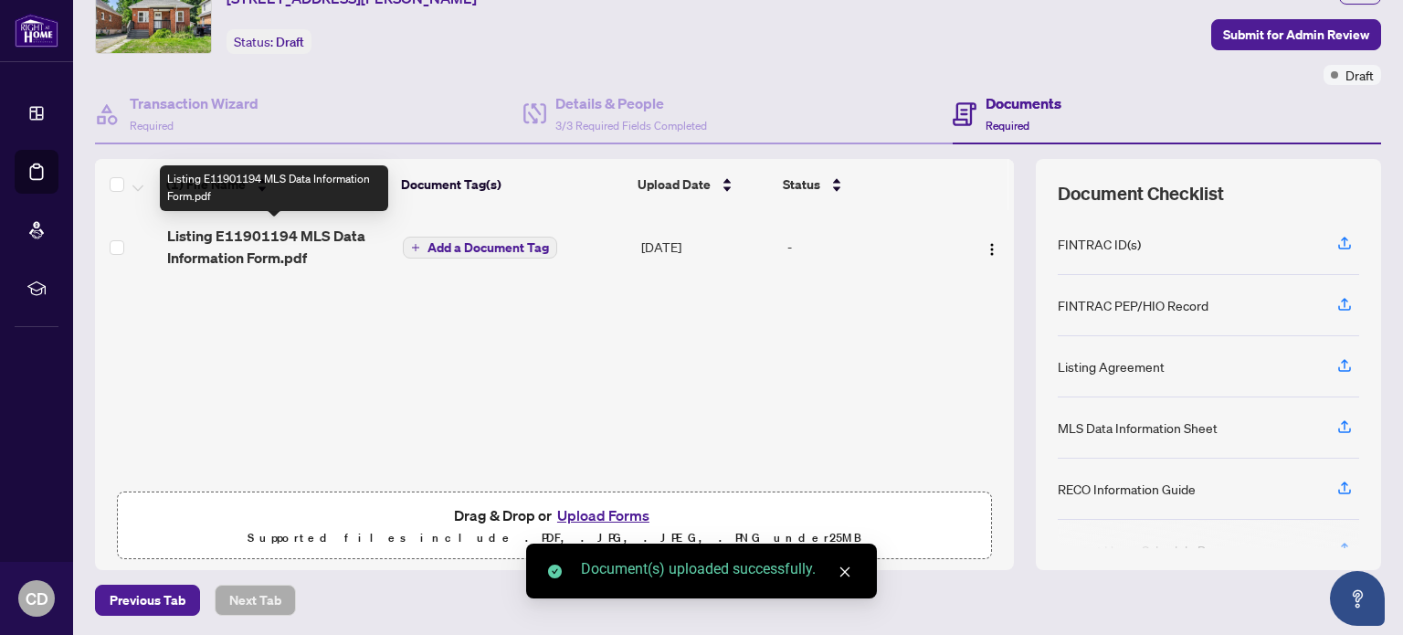
click at [252, 244] on span "Listing E11901194 MLS Data Information Form.pdf" at bounding box center [278, 247] width 222 height 44
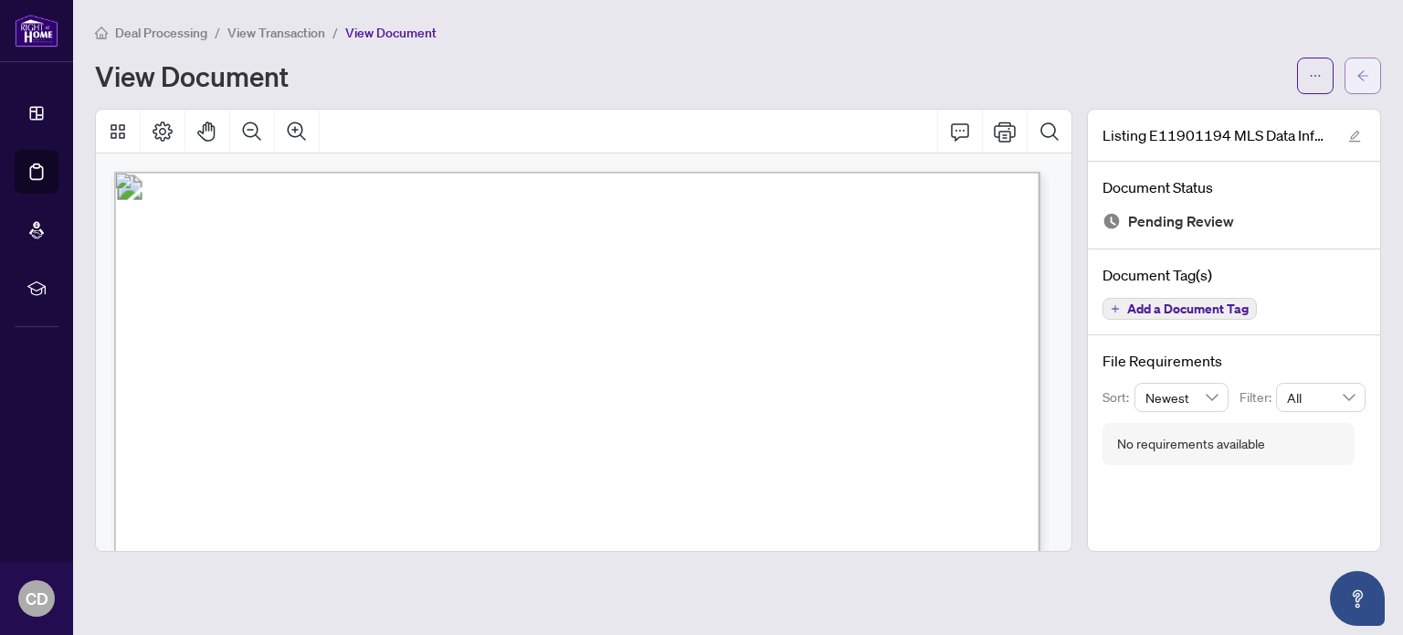
click at [1368, 66] on span "button" at bounding box center [1363, 75] width 13 height 29
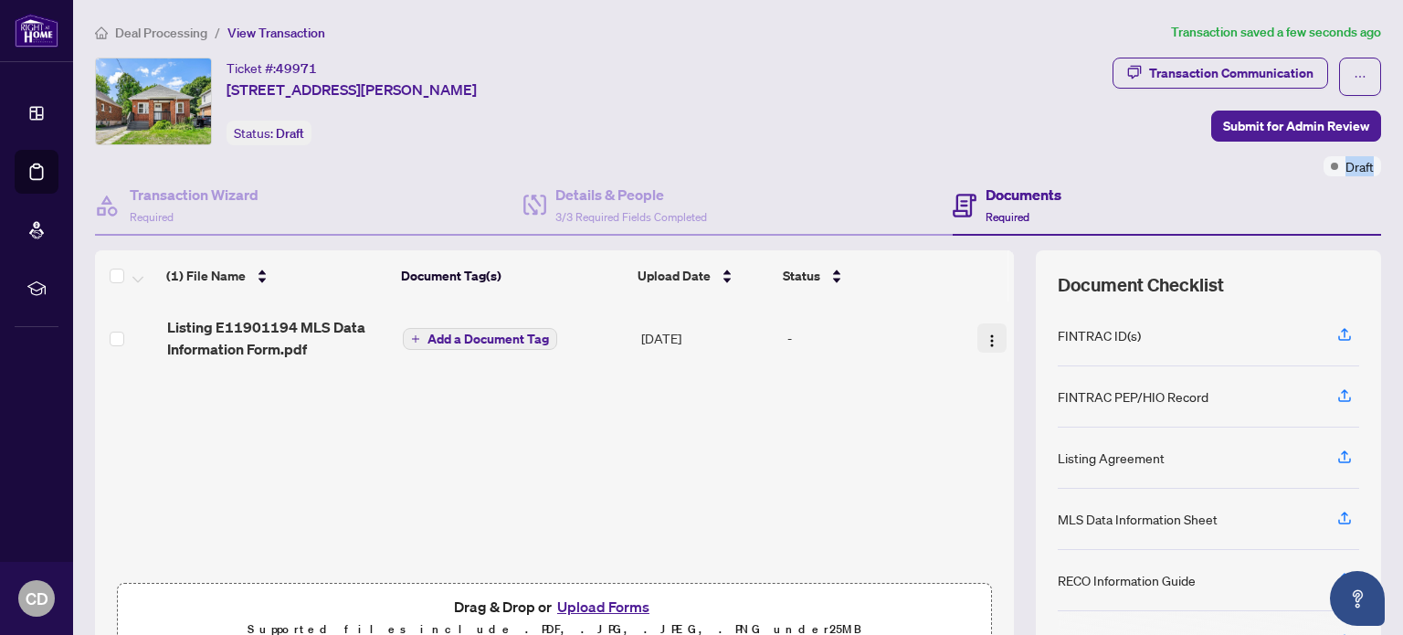
click at [985, 333] on img "button" at bounding box center [992, 340] width 15 height 15
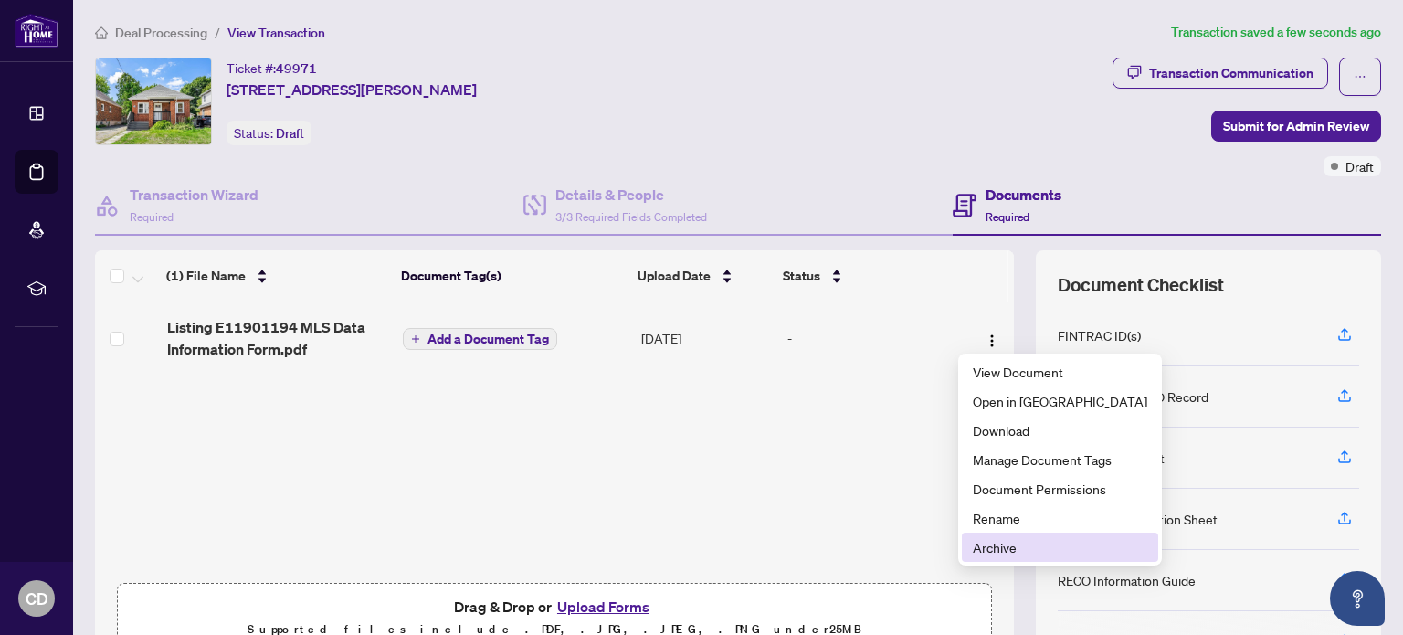
click at [1005, 555] on span "Archive" at bounding box center [1060, 547] width 174 height 20
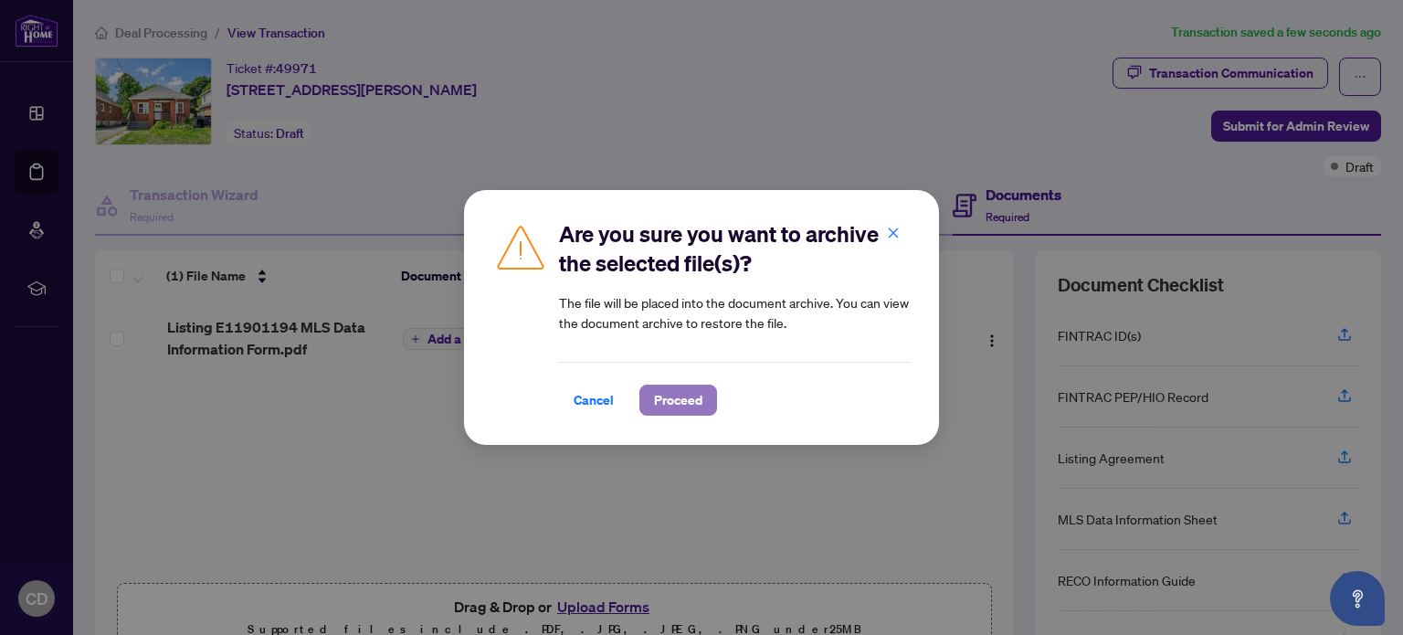
click at [678, 405] on span "Proceed" at bounding box center [678, 400] width 48 height 29
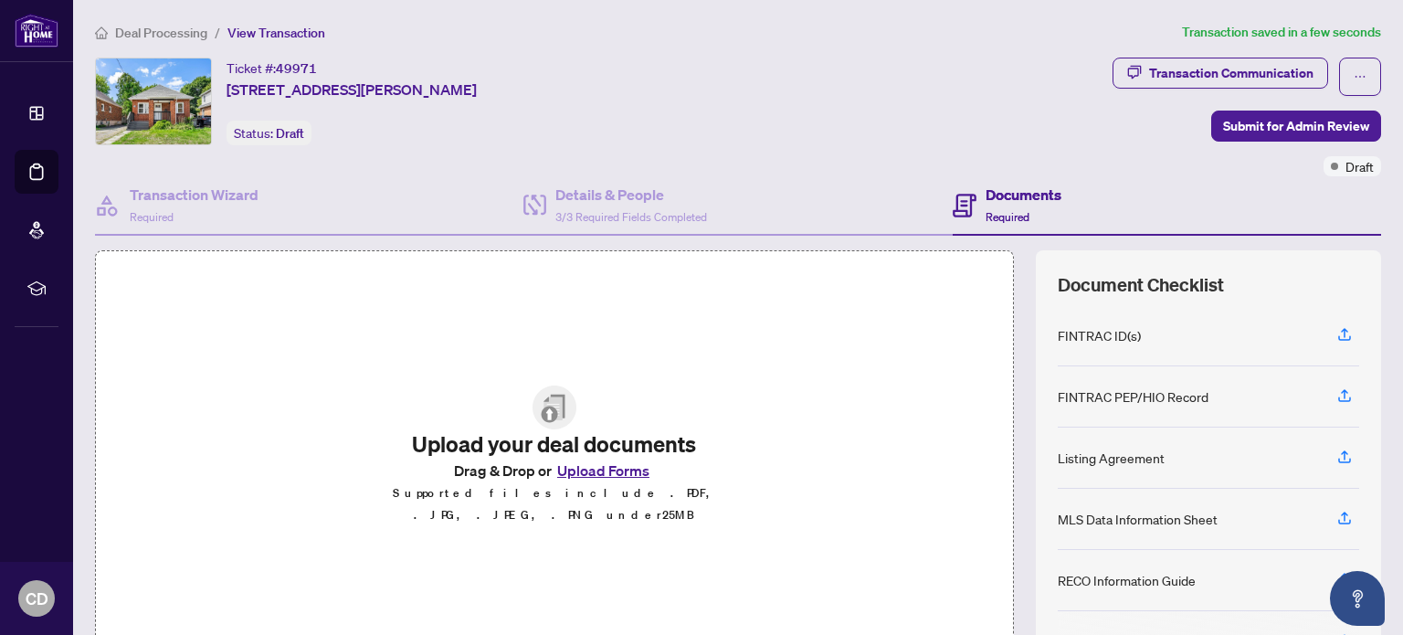
click at [580, 477] on button "Upload Forms" at bounding box center [603, 471] width 103 height 24
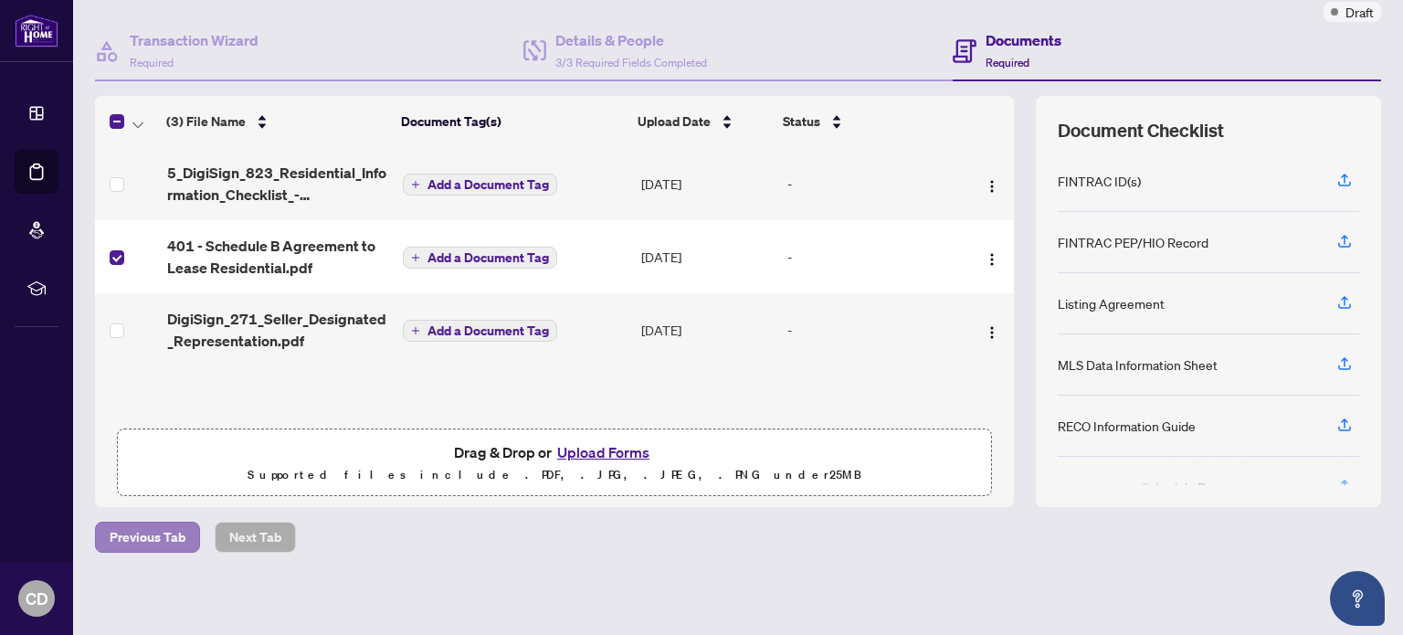
scroll to position [63, 0]
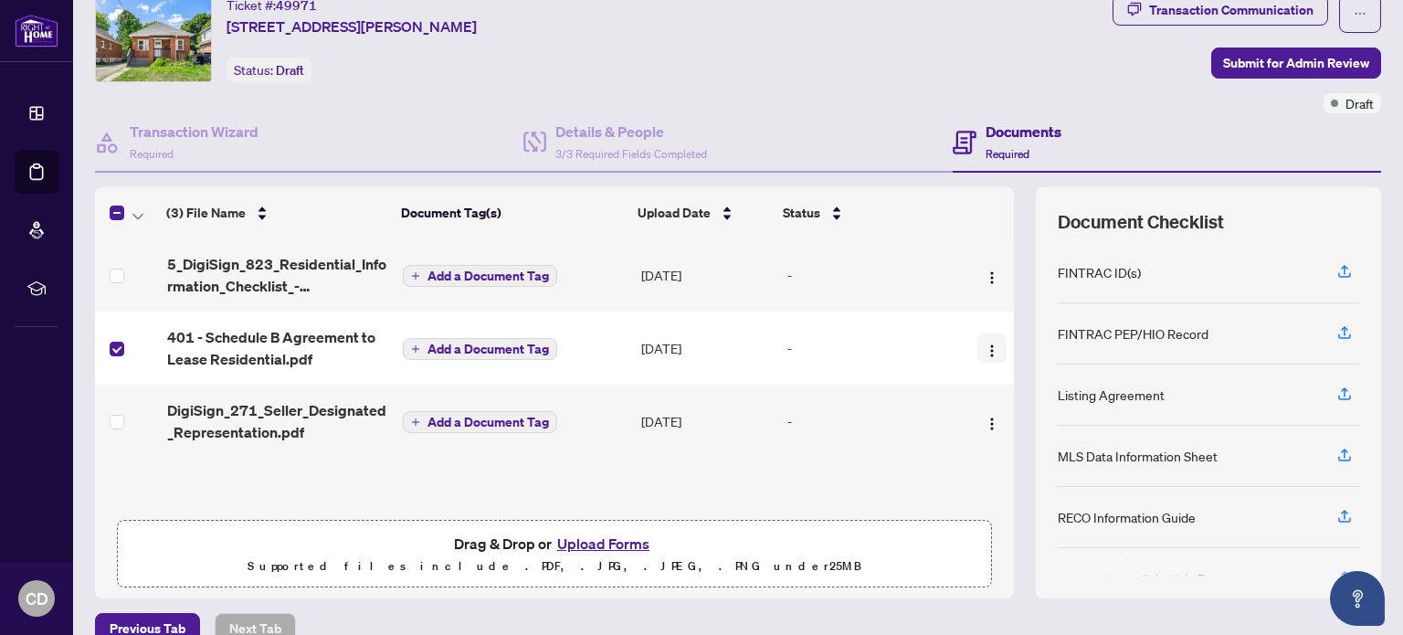
click at [985, 343] on img "button" at bounding box center [992, 350] width 15 height 15
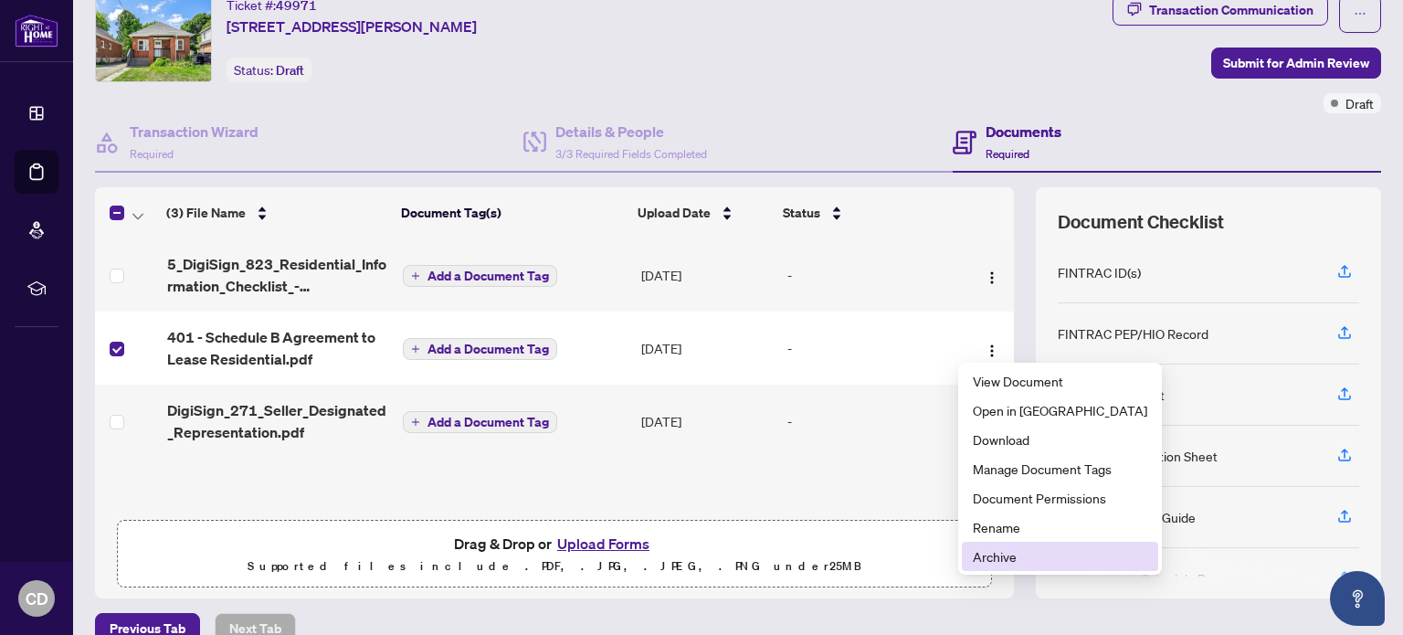
click at [987, 558] on span "Archive" at bounding box center [1060, 556] width 174 height 20
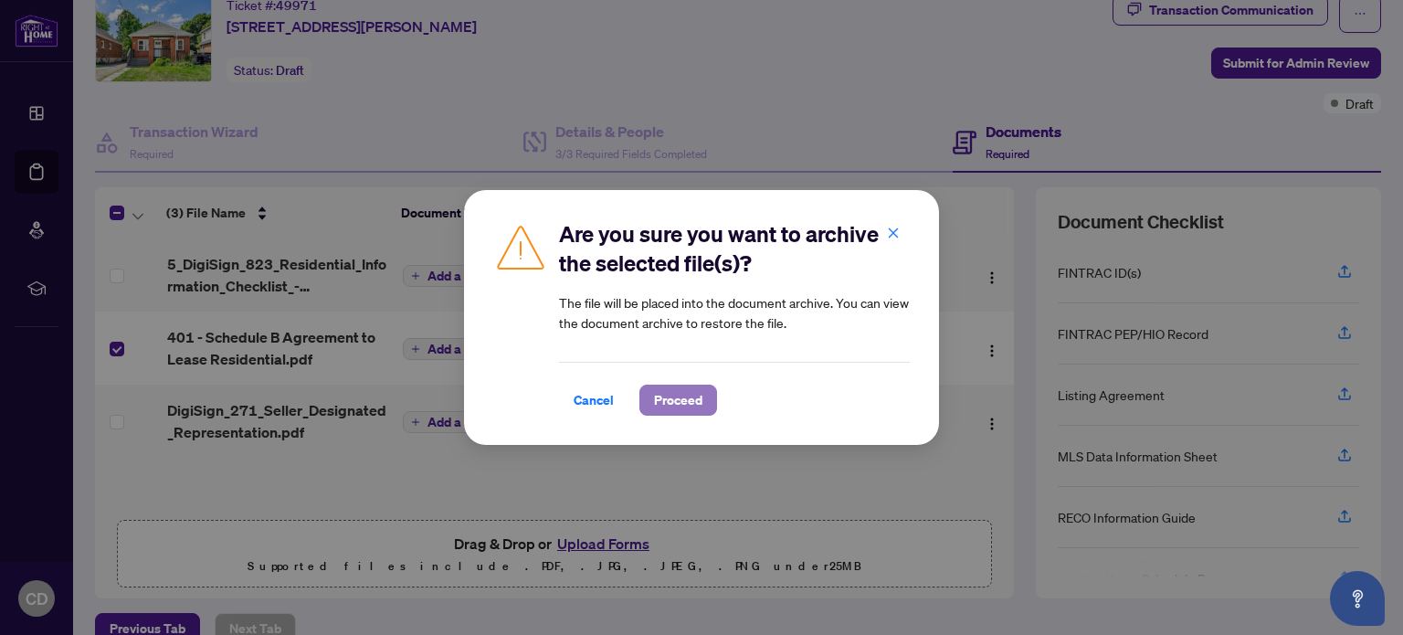
click at [685, 396] on span "Proceed" at bounding box center [678, 400] width 48 height 29
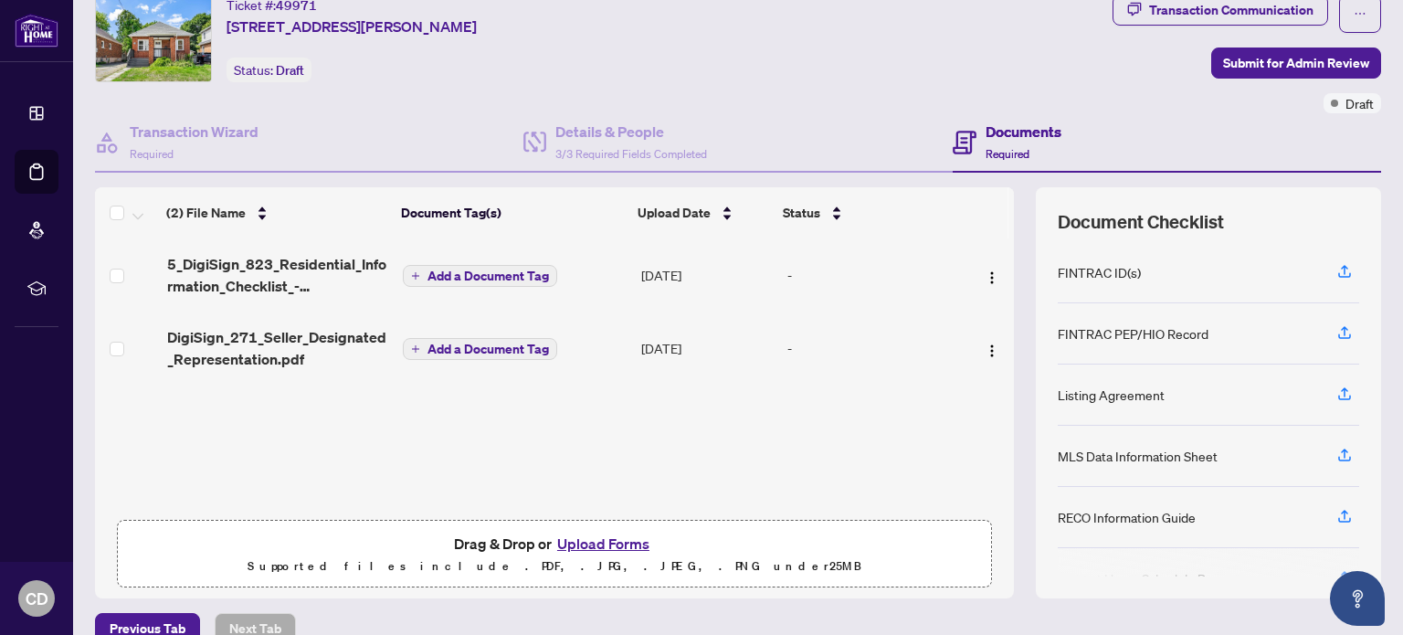
click at [595, 538] on button "Upload Forms" at bounding box center [603, 544] width 103 height 24
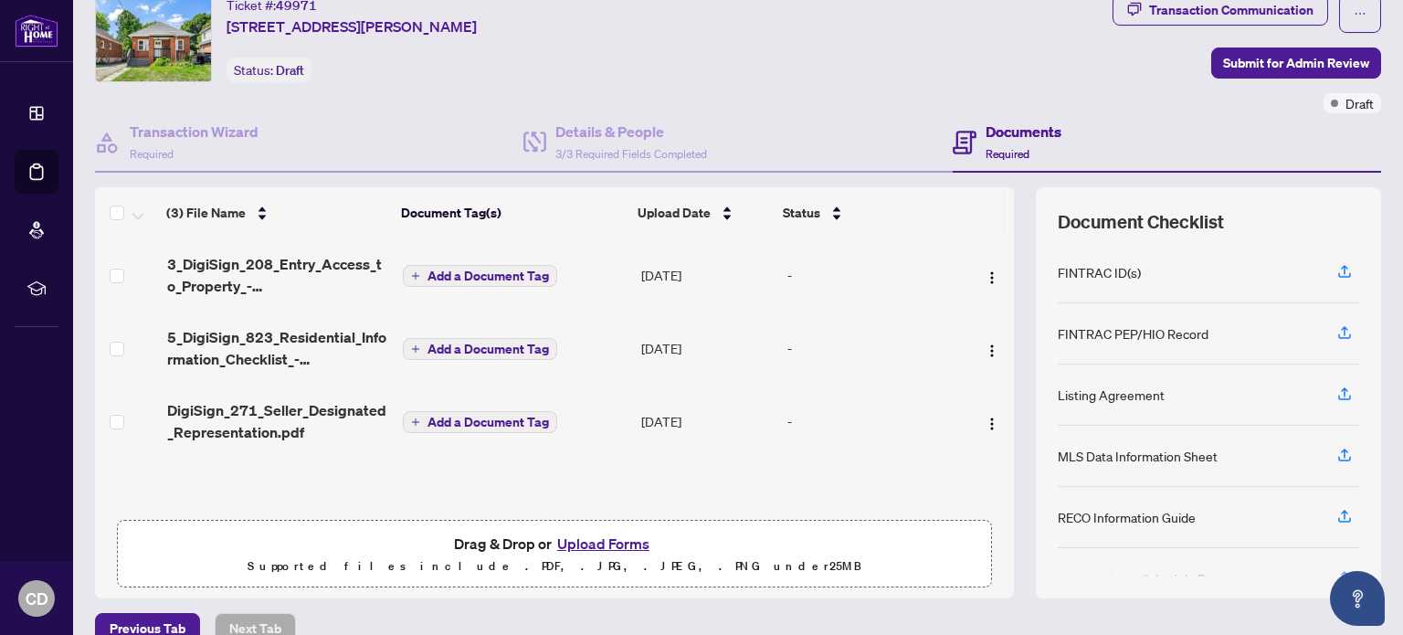
click at [583, 539] on button "Upload Forms" at bounding box center [603, 544] width 103 height 24
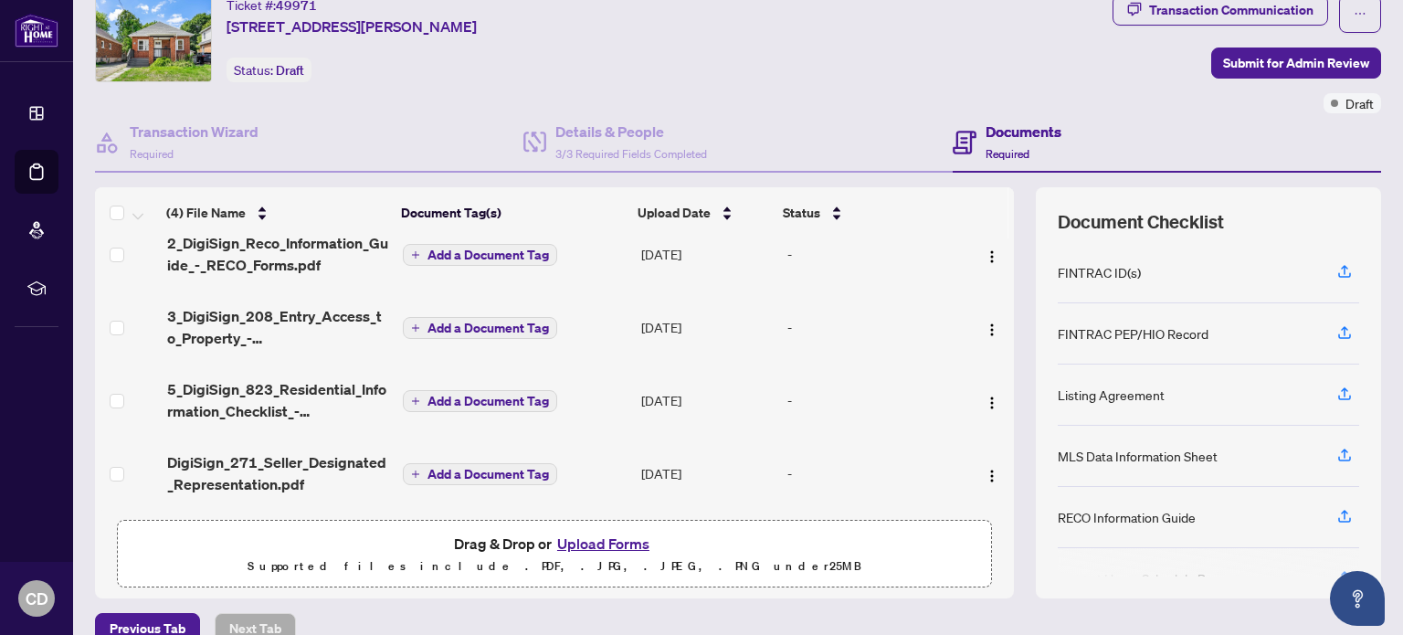
scroll to position [0, 0]
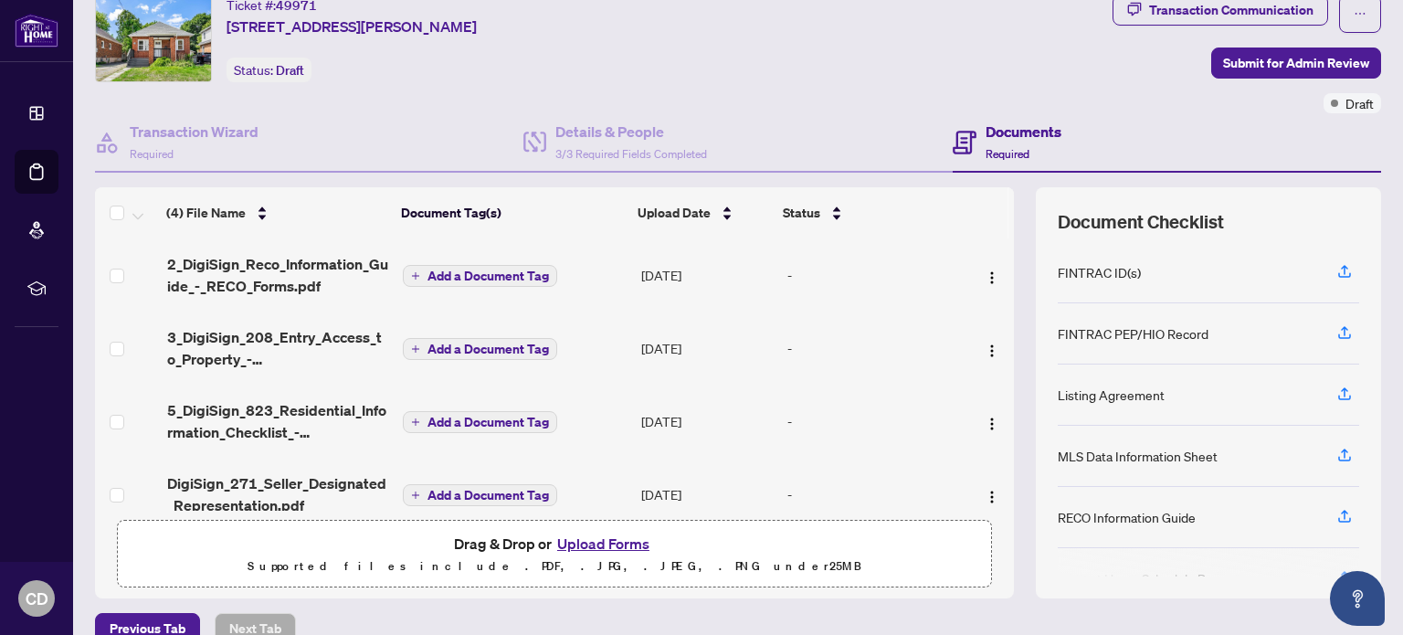
click at [587, 543] on button "Upload Forms" at bounding box center [603, 544] width 103 height 24
click at [614, 542] on button "Upload Forms" at bounding box center [603, 544] width 103 height 24
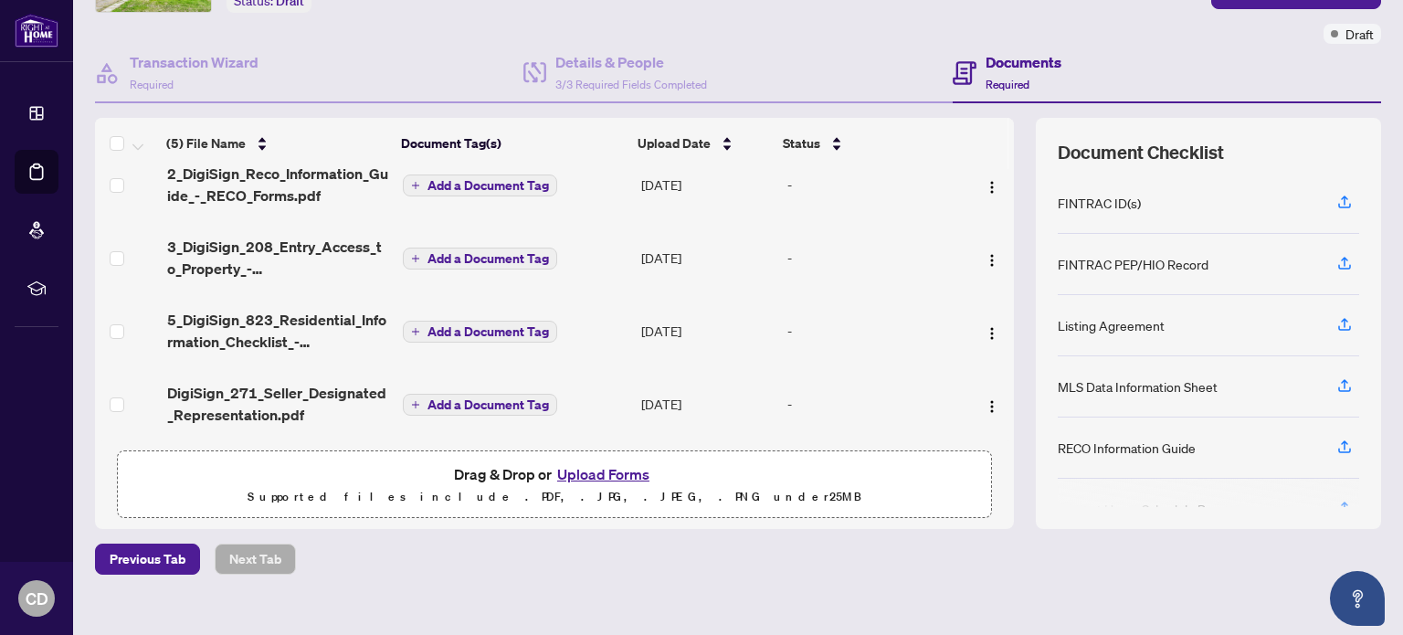
scroll to position [154, 0]
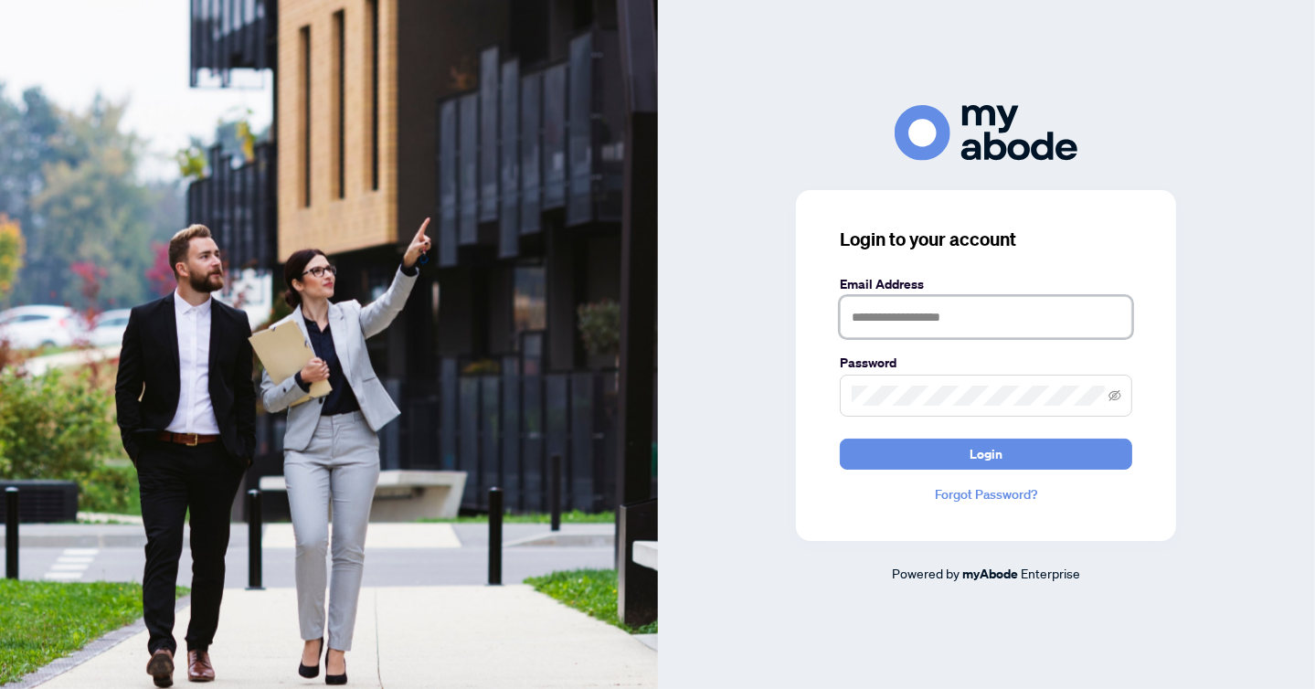
click at [1004, 326] on input "text" at bounding box center [986, 317] width 292 height 42
type input "**********"
click at [840, 438] on button "Login" at bounding box center [986, 453] width 292 height 31
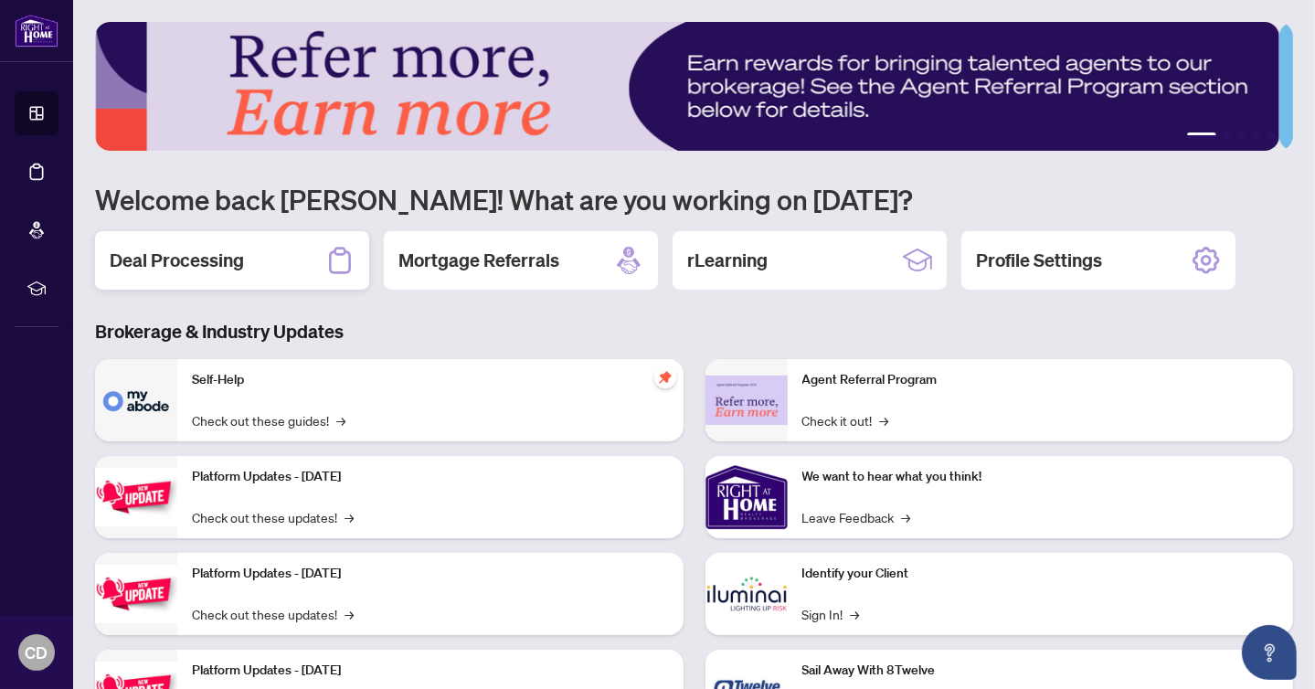
click at [257, 258] on div "Deal Processing" at bounding box center [232, 260] width 274 height 58
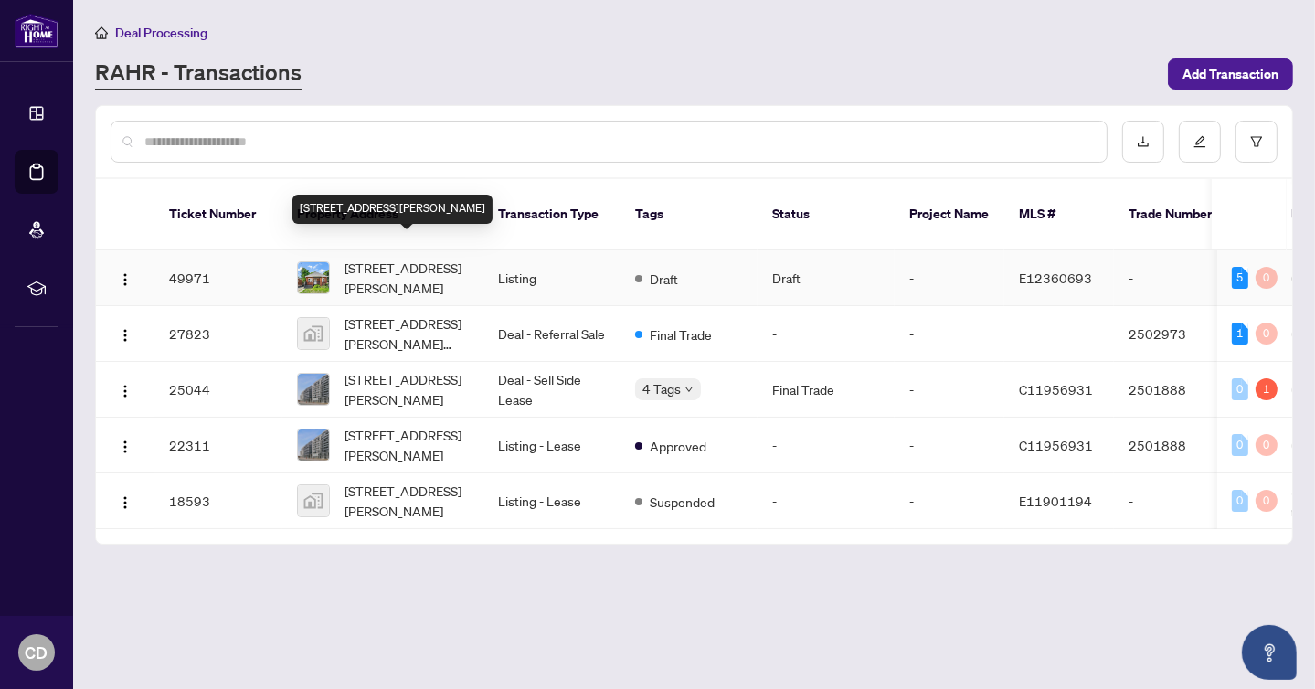
click at [366, 258] on span "390 Jarvis St, Oshawa, Ontario L1G 5L2, Canada" at bounding box center [406, 278] width 124 height 40
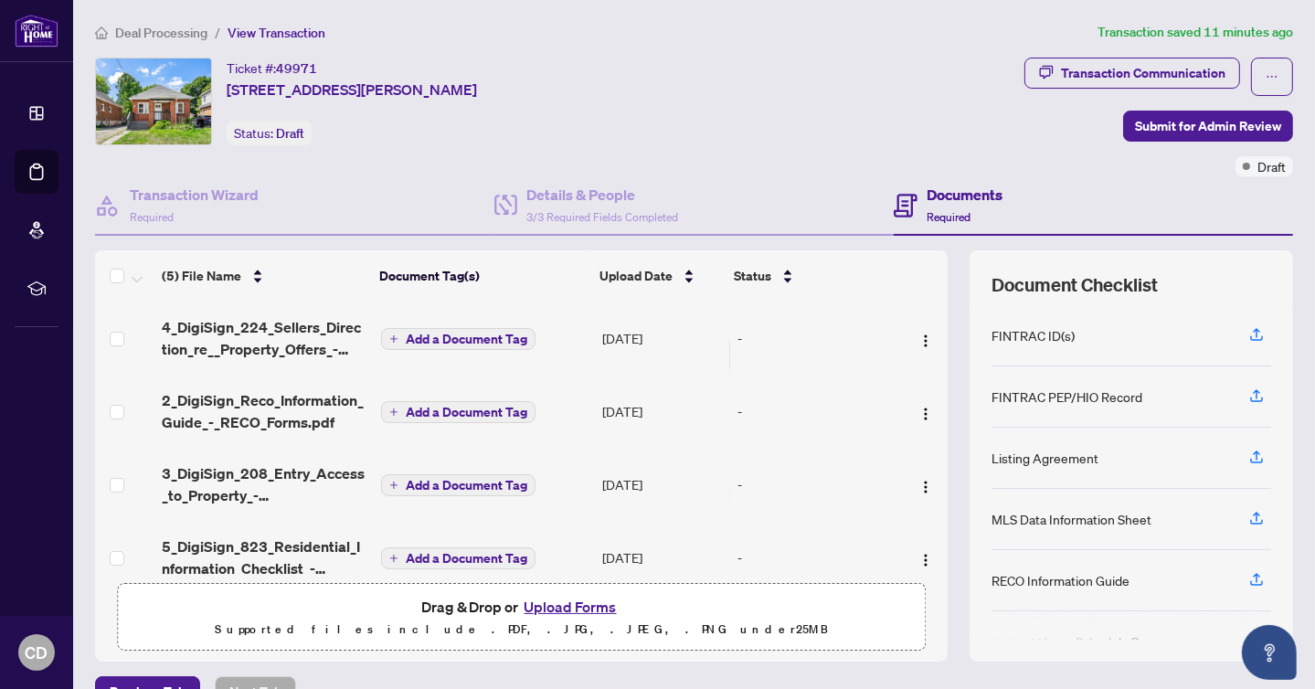
scroll to position [99, 0]
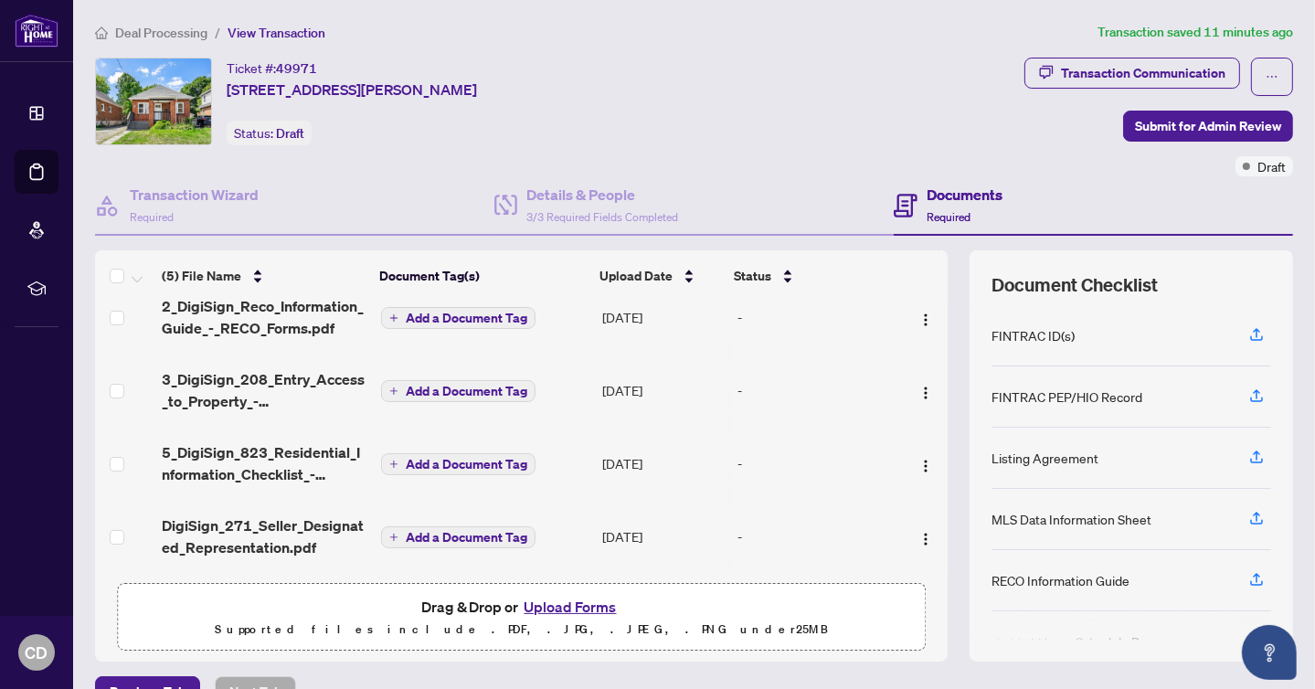
click at [544, 602] on button "Upload Forms" at bounding box center [570, 607] width 103 height 24
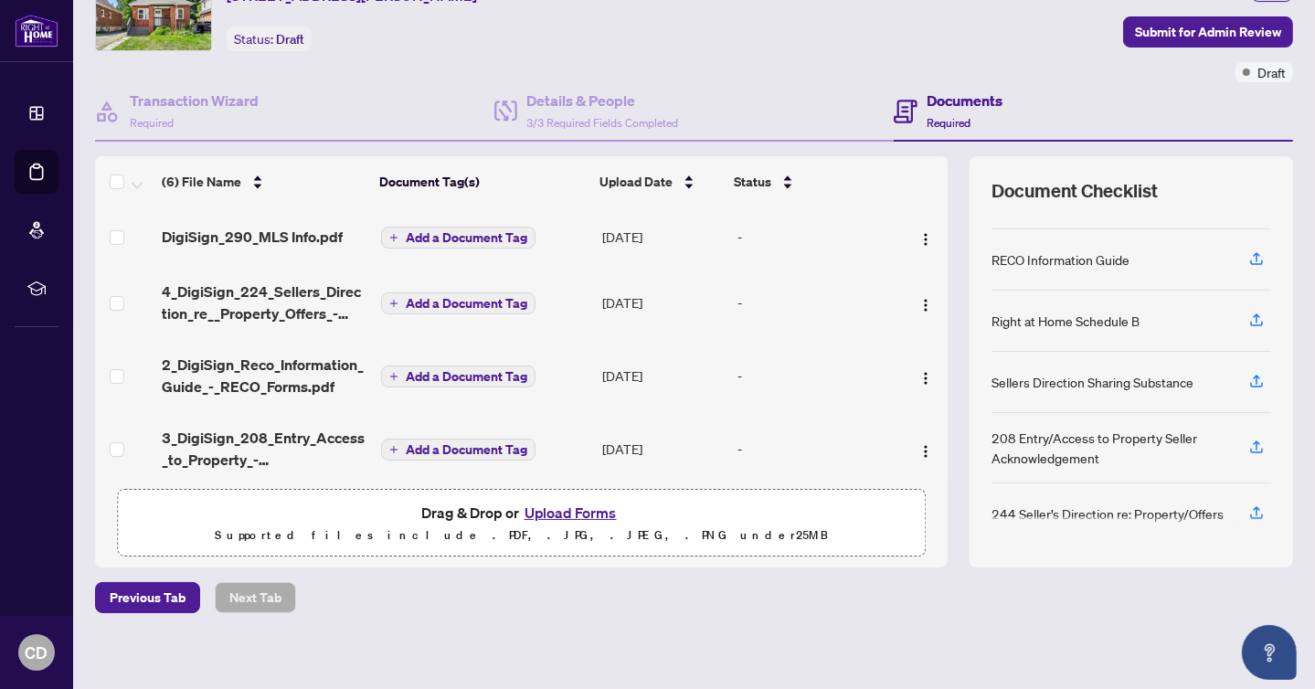
scroll to position [100, 0]
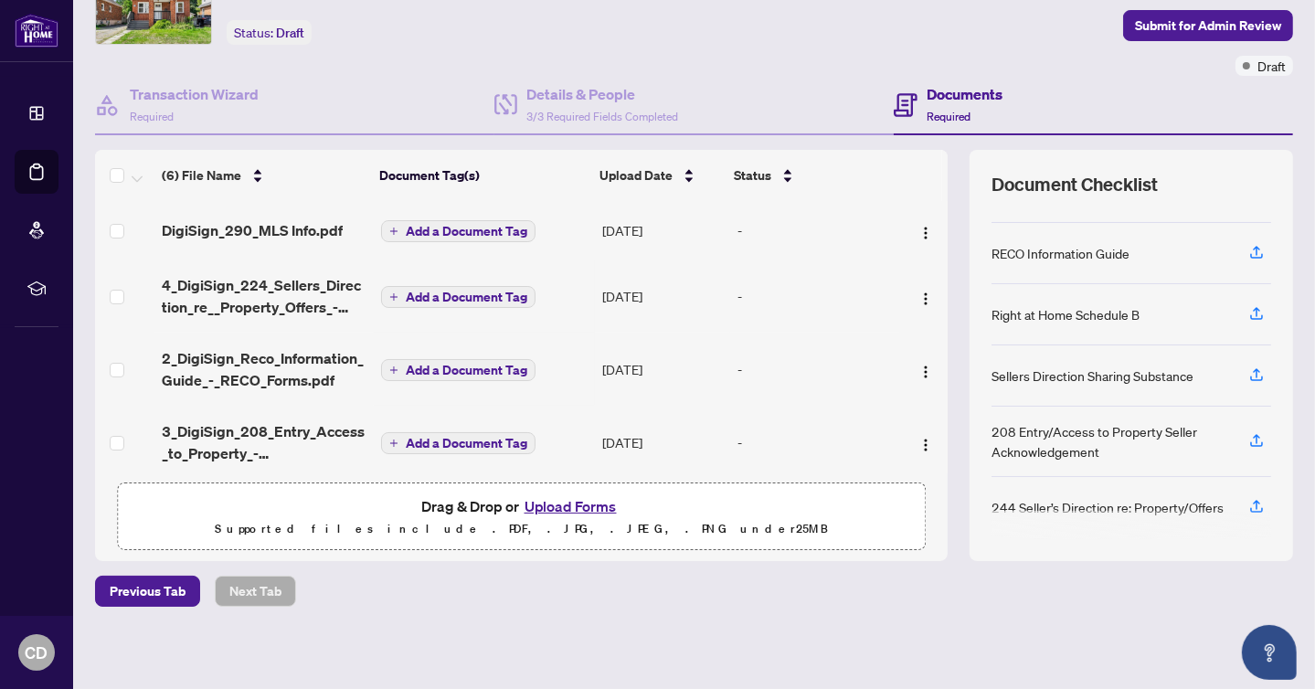
click at [555, 504] on button "Upload Forms" at bounding box center [570, 506] width 103 height 24
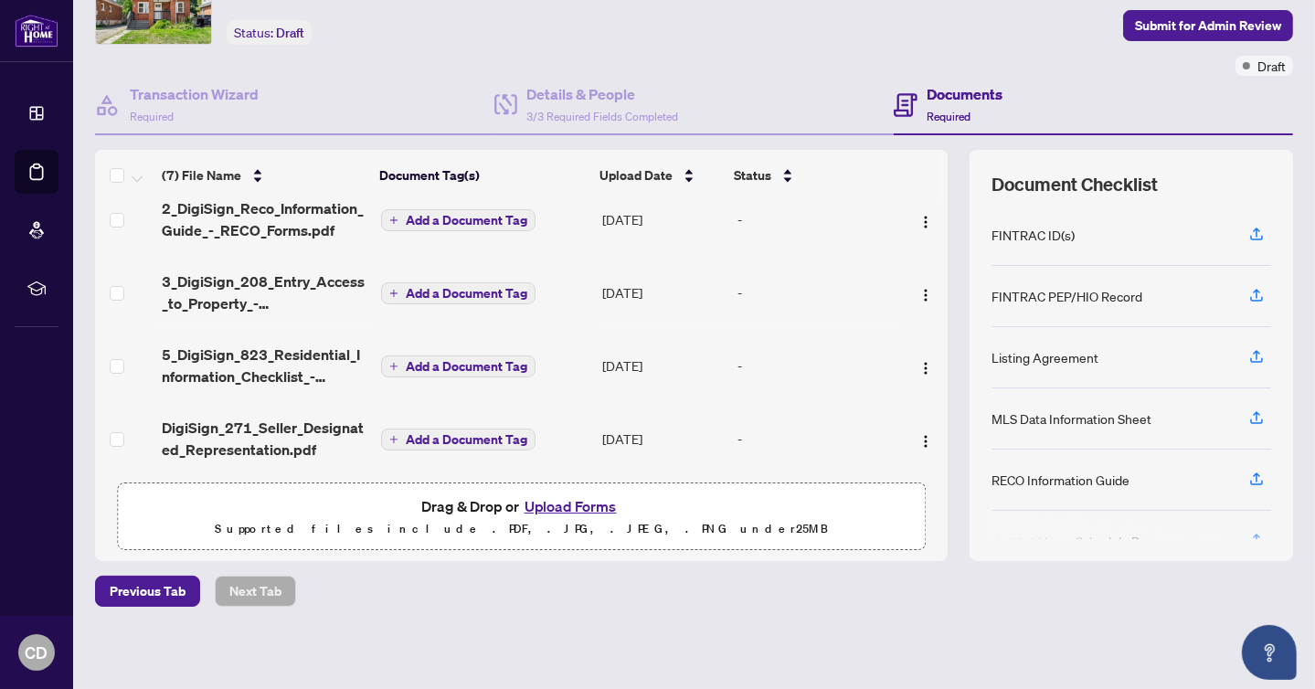
scroll to position [216, 0]
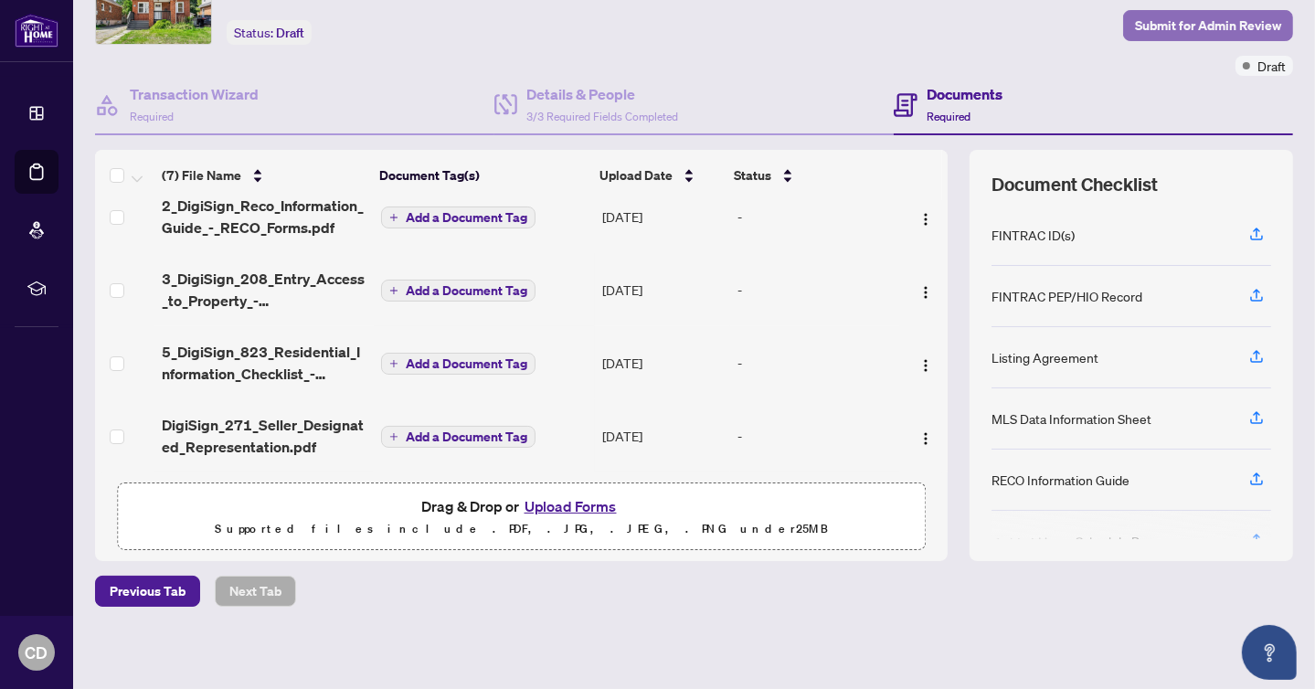
click at [1191, 17] on span "Submit for Admin Review" at bounding box center [1208, 25] width 146 height 29
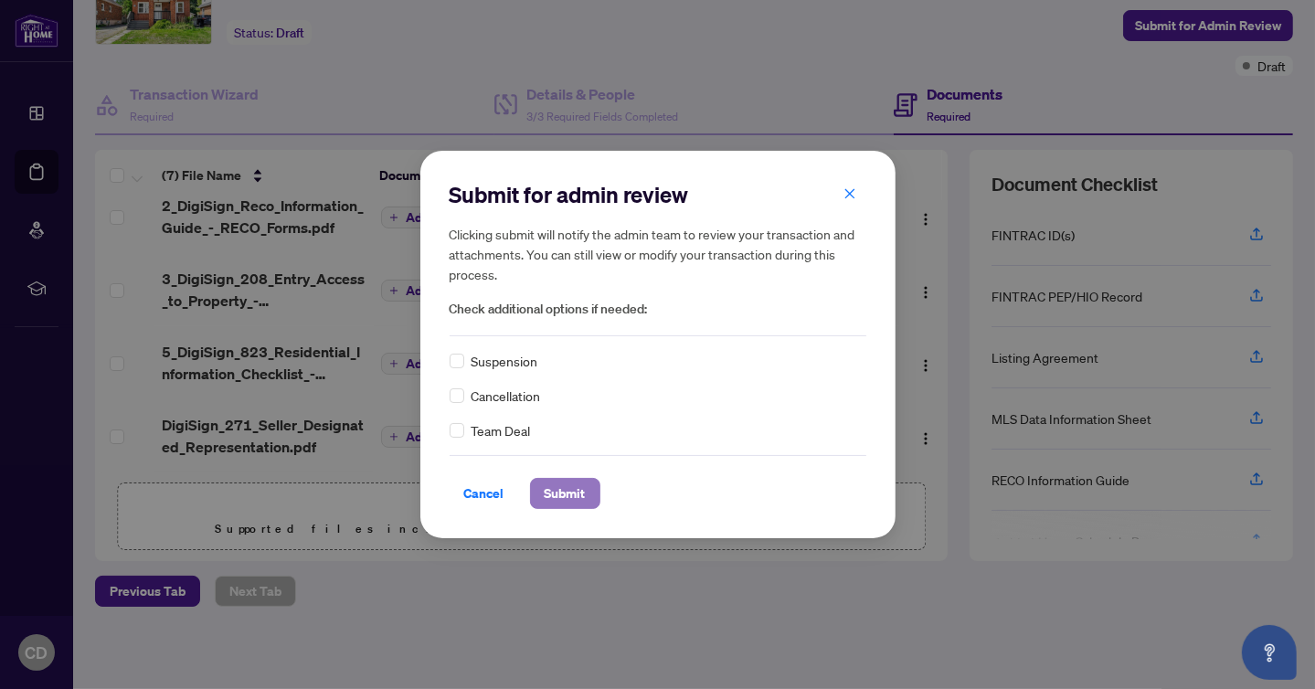
click at [555, 497] on span "Submit" at bounding box center [564, 493] width 41 height 29
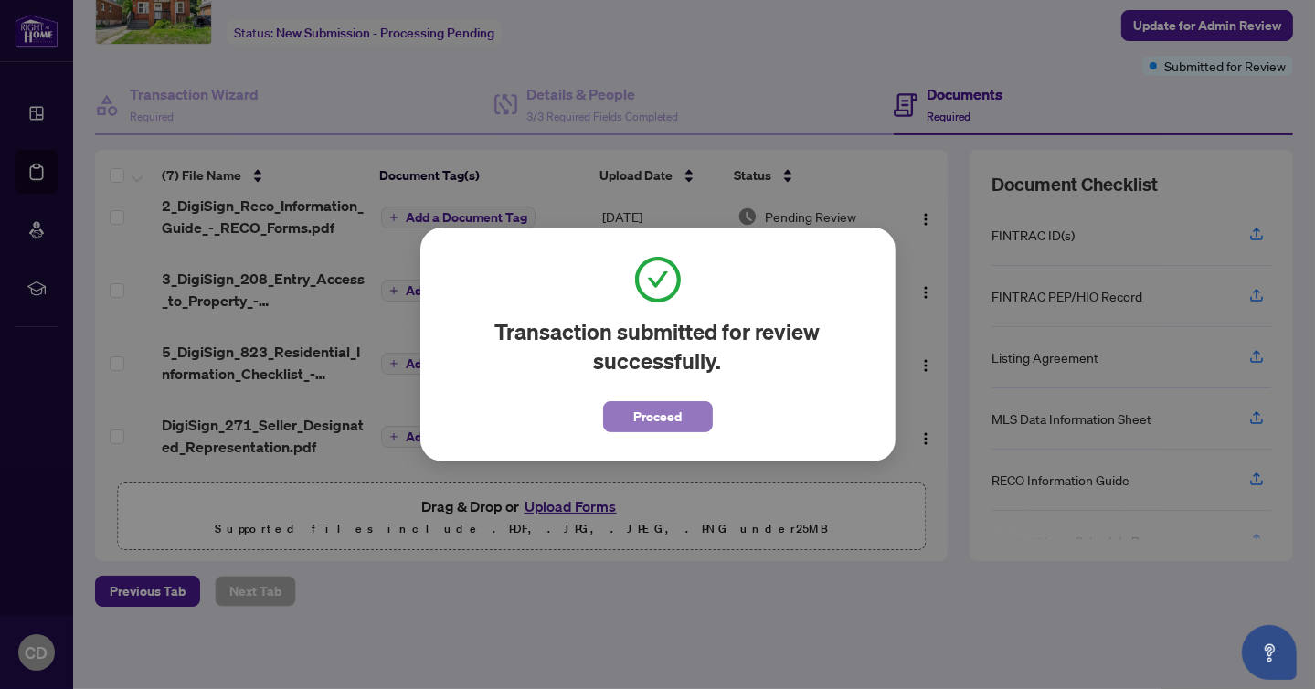
click at [661, 408] on span "Proceed" at bounding box center [657, 416] width 48 height 29
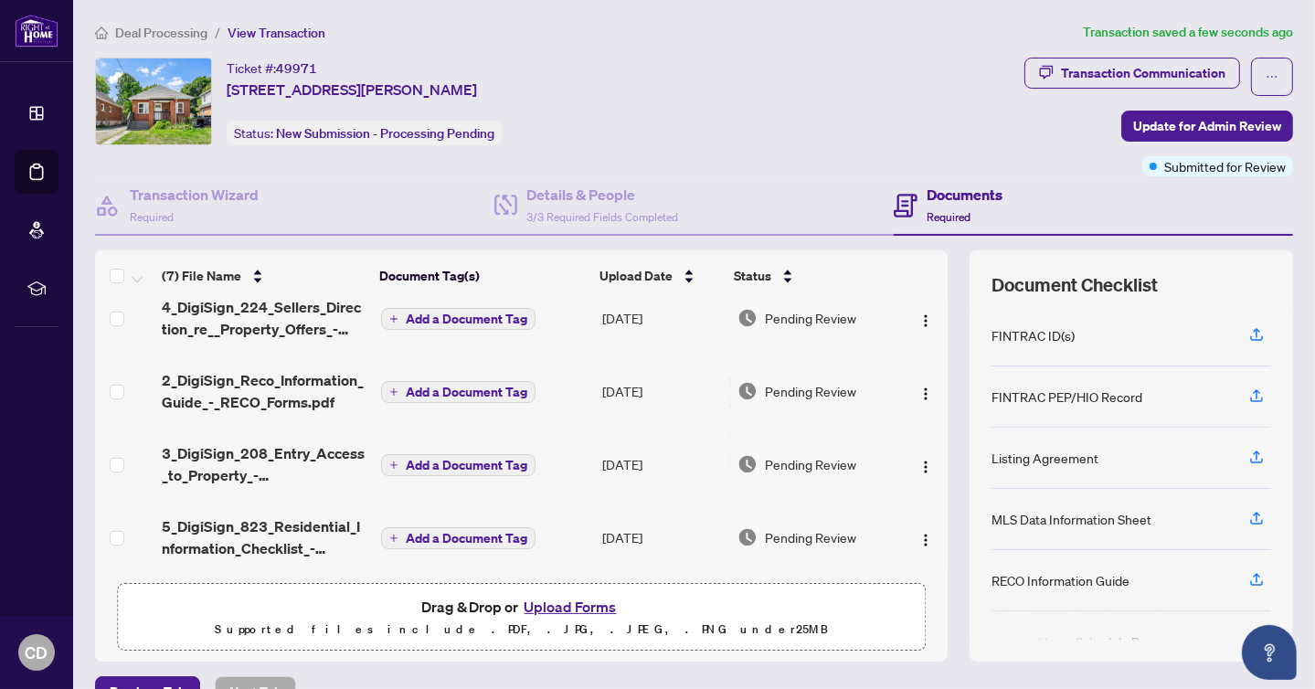
scroll to position [0, 0]
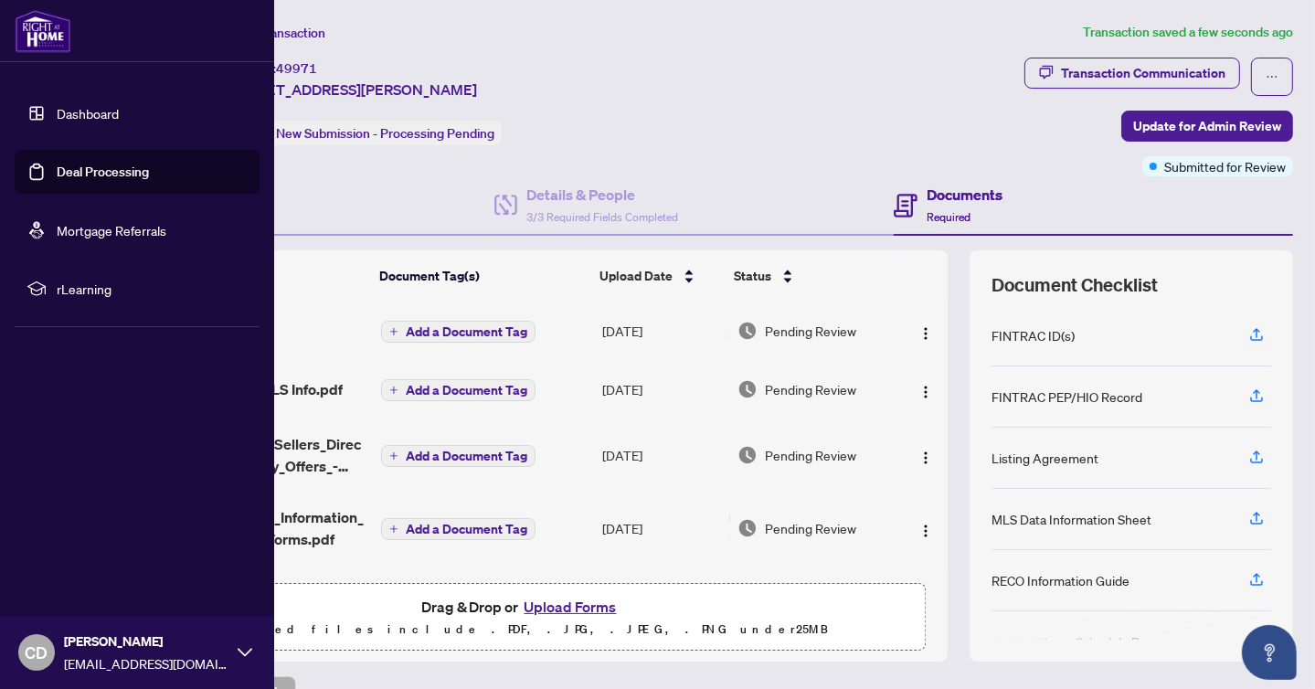
click at [69, 118] on link "Dashboard" at bounding box center [88, 113] width 62 height 16
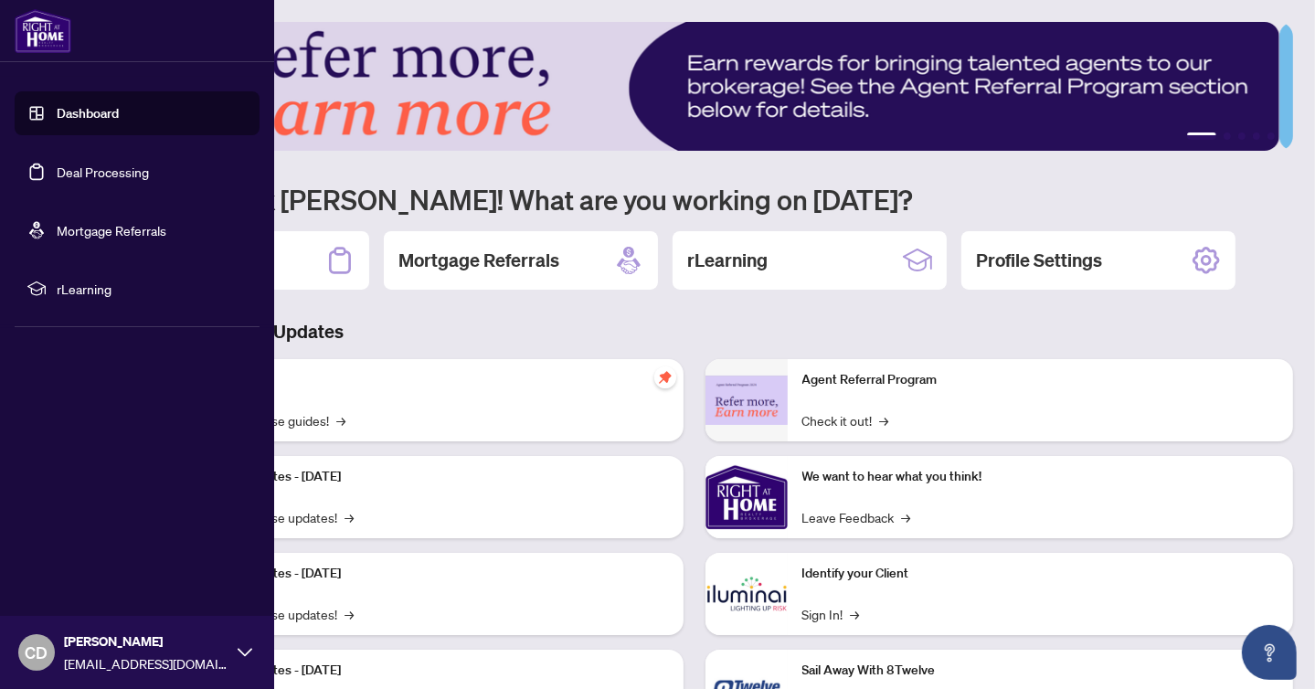
click at [72, 171] on link "Deal Processing" at bounding box center [103, 172] width 92 height 16
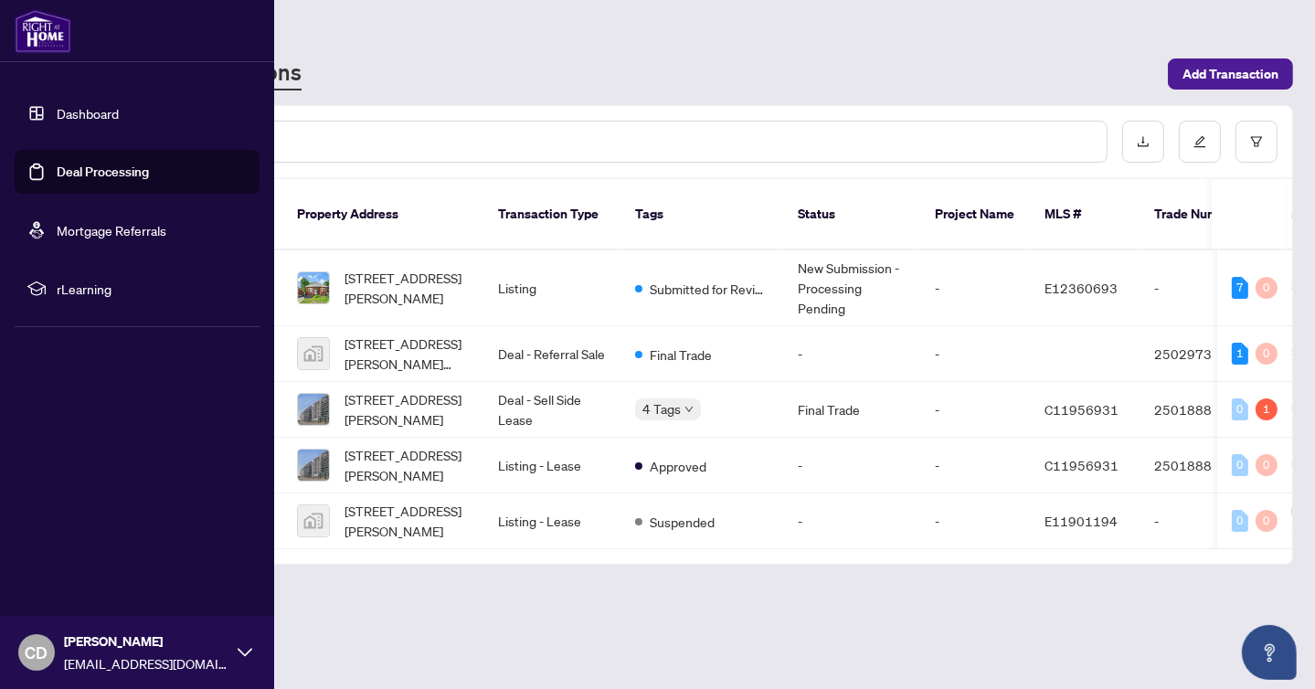
click at [37, 31] on img at bounding box center [43, 31] width 57 height 44
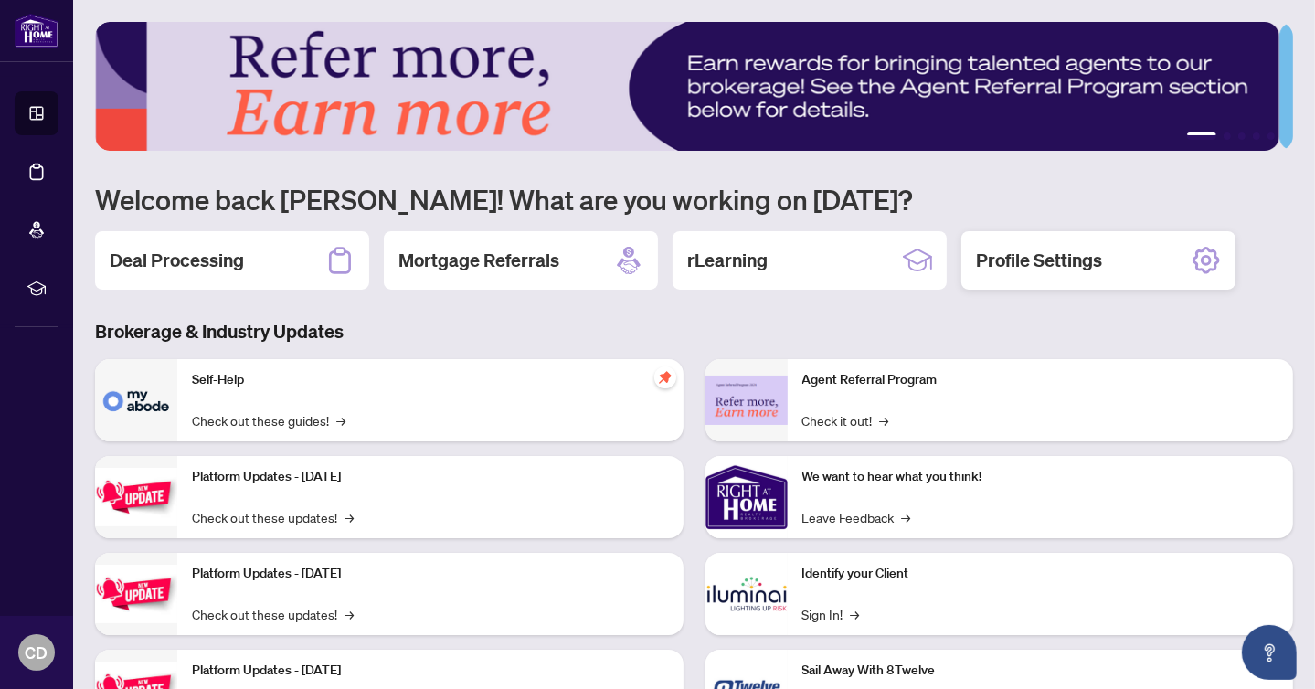
click at [1199, 257] on icon at bounding box center [1205, 260] width 29 height 29
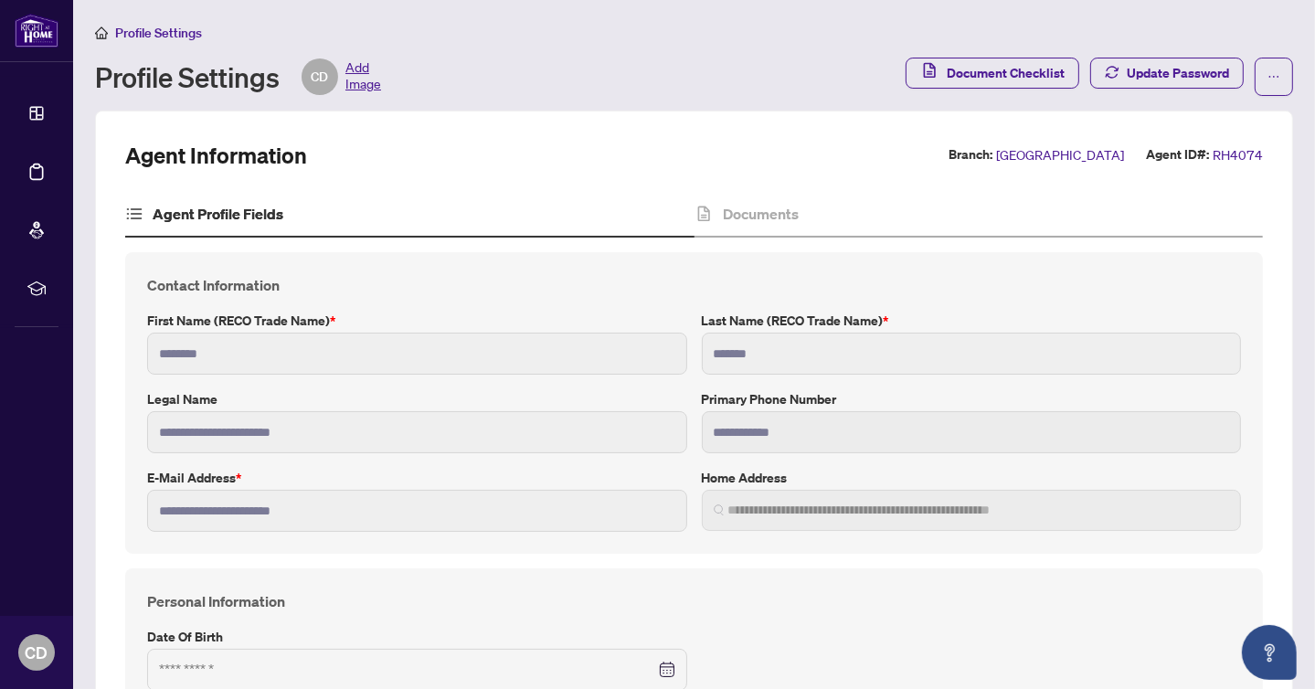
type input "**********"
type input "****"
type input "**********"
click at [362, 79] on span "Add Image" at bounding box center [363, 76] width 36 height 37
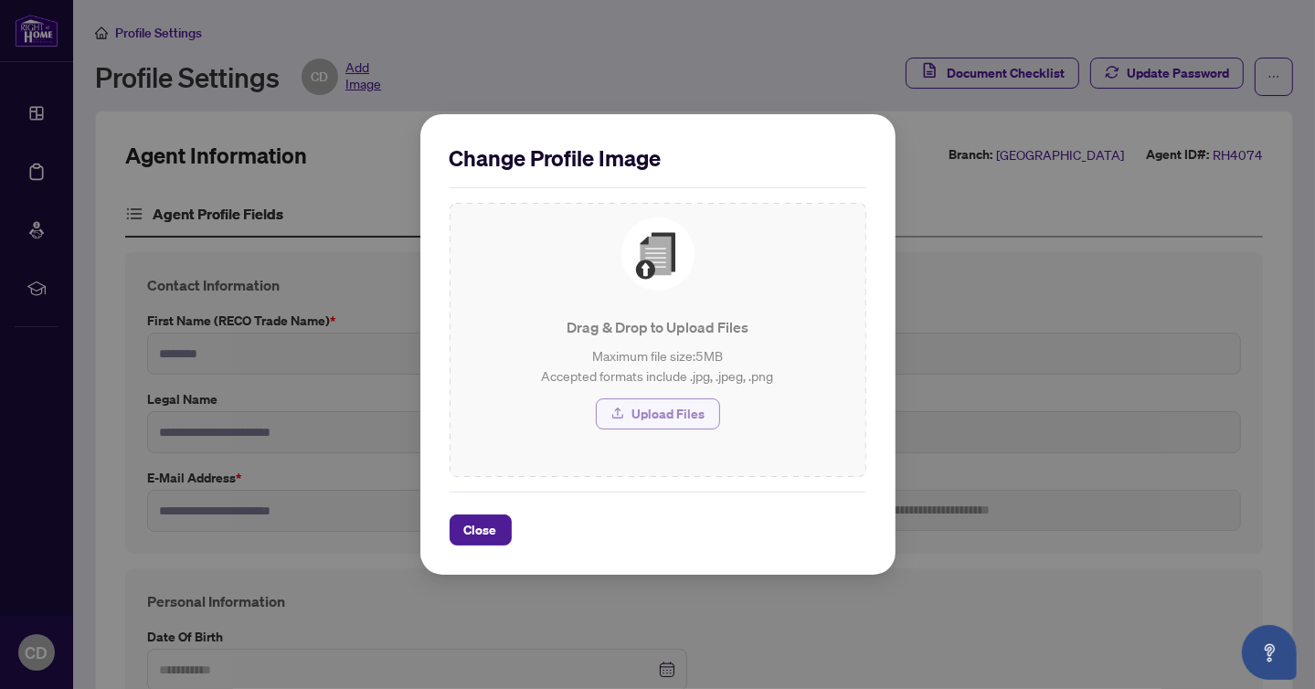
click at [658, 413] on span "Upload Files" at bounding box center [668, 413] width 73 height 29
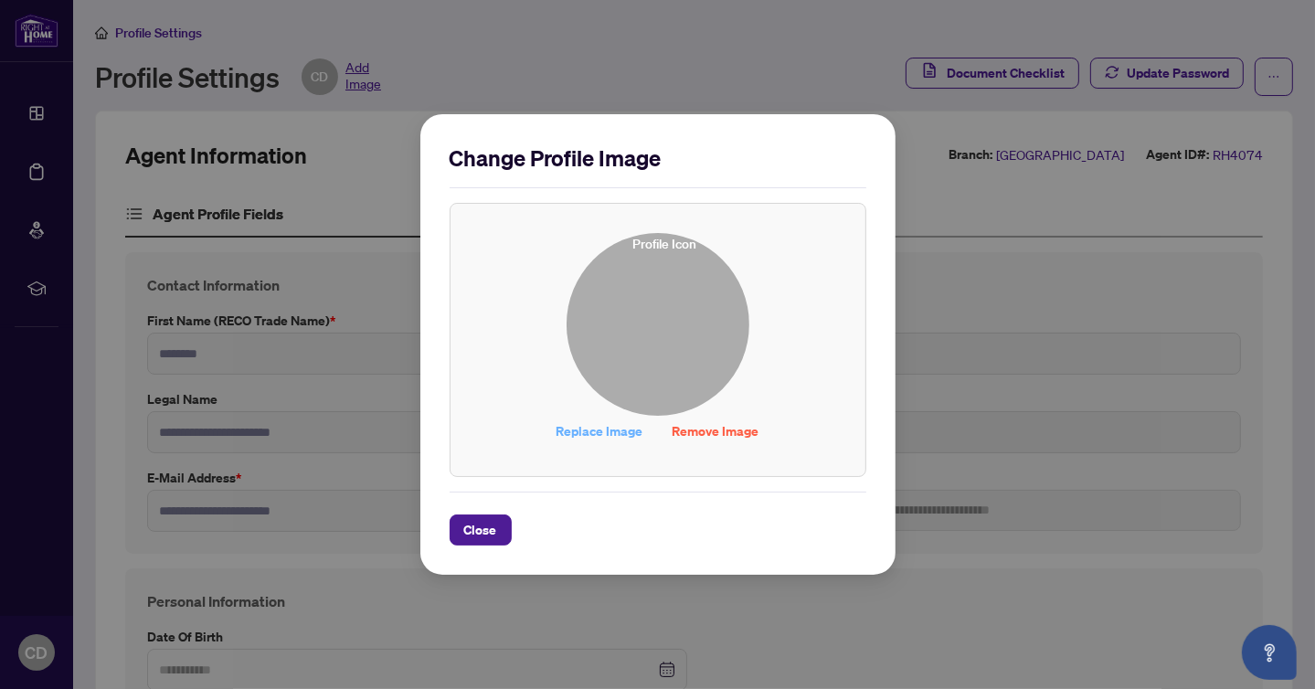
click at [600, 428] on span "Replace Image" at bounding box center [599, 431] width 87 height 29
click at [486, 532] on span "Close" at bounding box center [480, 529] width 33 height 29
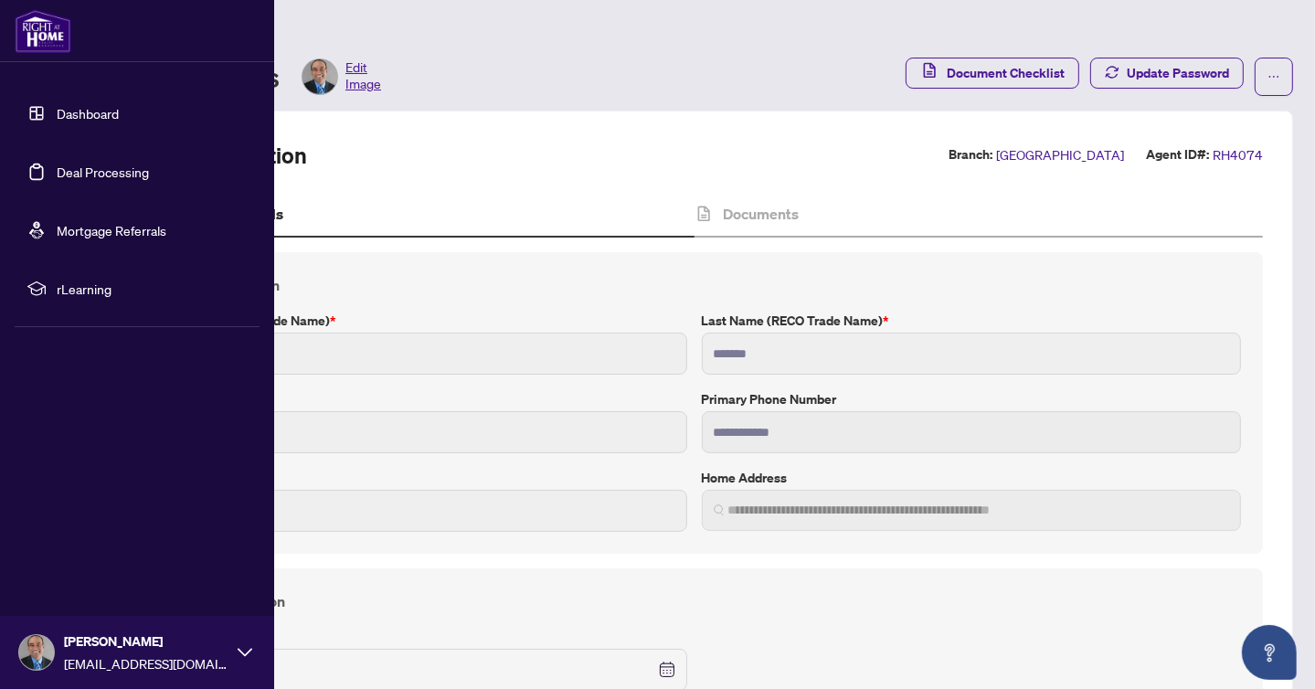
click at [111, 109] on link "Dashboard" at bounding box center [88, 113] width 62 height 16
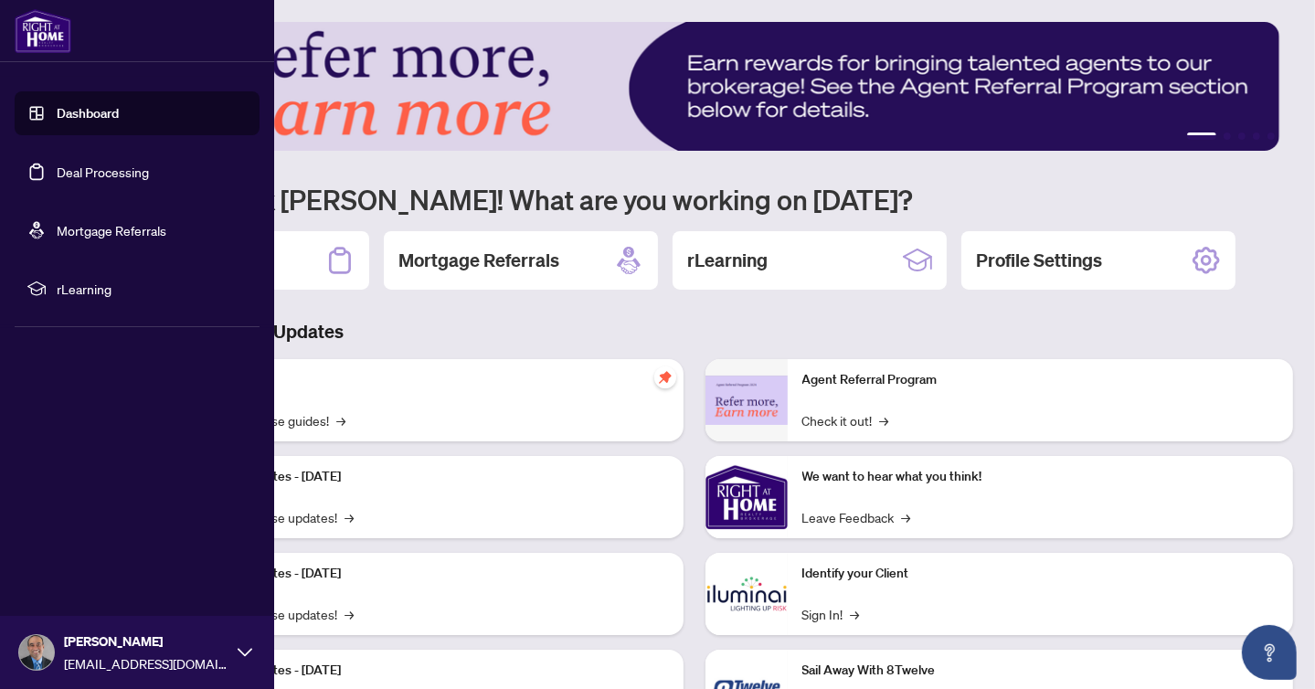
click at [54, 35] on img at bounding box center [43, 31] width 57 height 44
